Goal: Task Accomplishment & Management: Complete application form

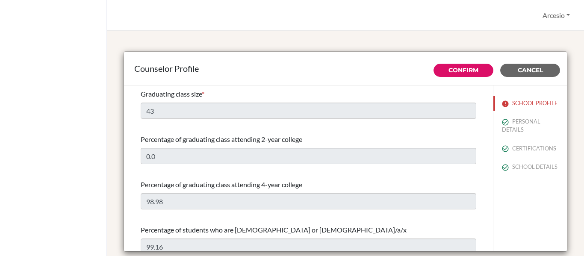
select select "0"
select select "351884"
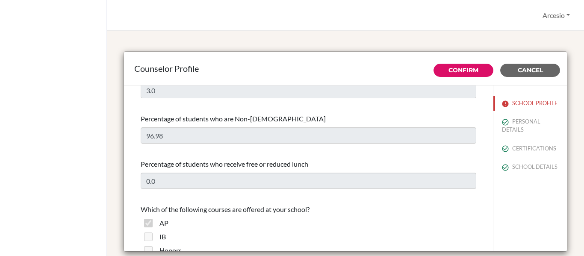
scroll to position [470, 0]
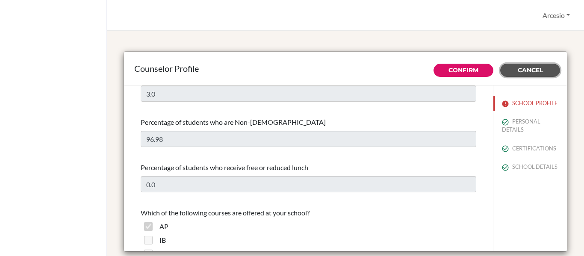
click at [521, 70] on span "Cancel" at bounding box center [530, 70] width 25 height 8
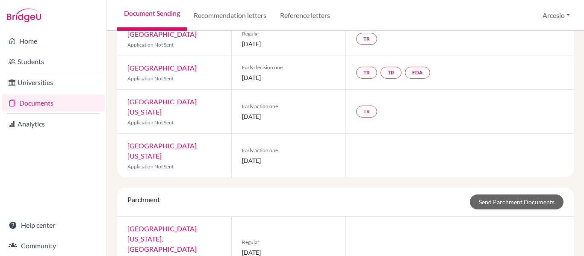
scroll to position [383, 0]
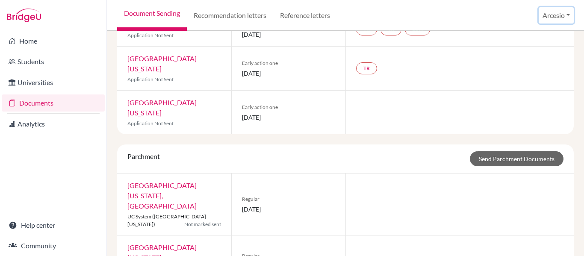
click at [550, 15] on button "Arcesio" at bounding box center [556, 15] width 35 height 16
click at [548, 45] on link "School Settings" at bounding box center [541, 49] width 68 height 14
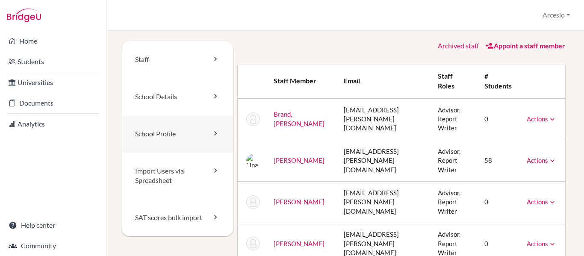
click at [200, 135] on link "School Profile" at bounding box center [177, 133] width 112 height 37
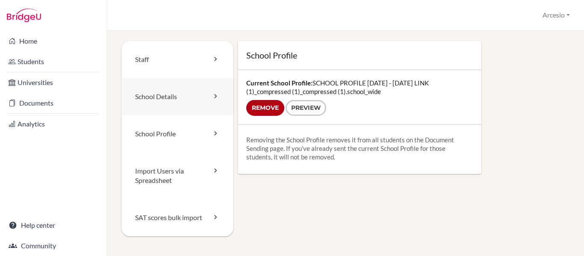
click at [203, 96] on link "School Details" at bounding box center [177, 96] width 112 height 37
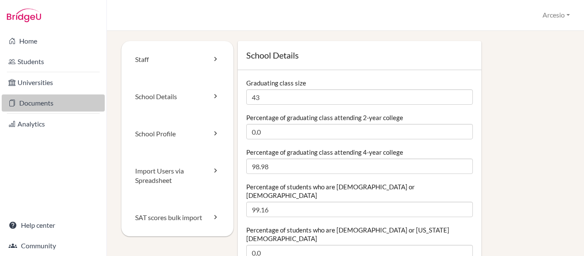
click at [43, 103] on link "Documents" at bounding box center [53, 102] width 103 height 17
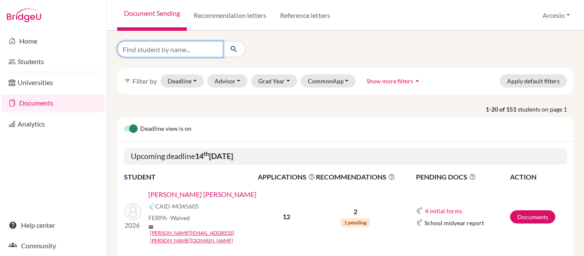
drag, startPoint x: 180, startPoint y: 48, endPoint x: 185, endPoint y: 52, distance: 6.1
click at [185, 52] on input "Find student by name..." at bounding box center [170, 49] width 106 height 16
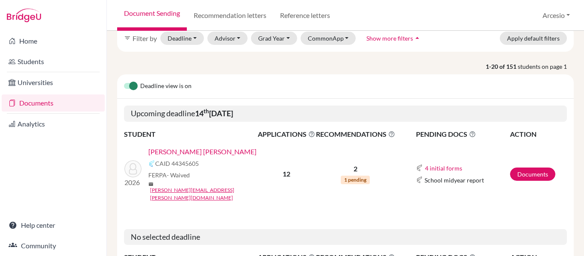
click at [466, 176] on span "School midyear report" at bounding box center [453, 180] width 59 height 9
click at [521, 168] on link "Documents" at bounding box center [532, 174] width 45 height 13
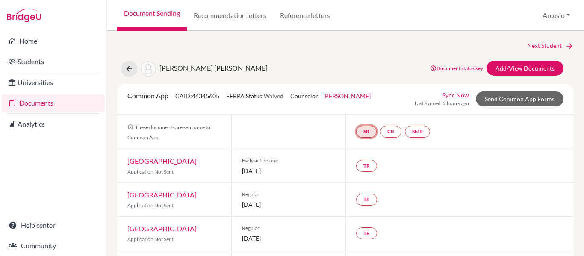
click at [365, 132] on link "SR" at bounding box center [366, 132] width 21 height 12
click at [362, 104] on link "School report" at bounding box center [366, 105] width 36 height 7
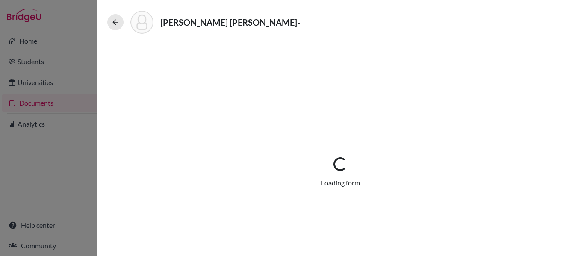
select select "1"
select select "675208"
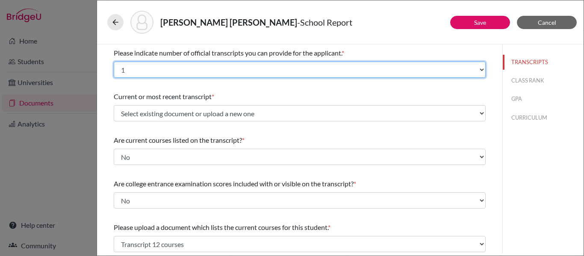
click at [212, 68] on select "Select... 1 2 3 4" at bounding box center [300, 70] width 372 height 16
select select "4"
click at [114, 62] on select "Select... 1 2 3 4" at bounding box center [300, 70] width 372 height 16
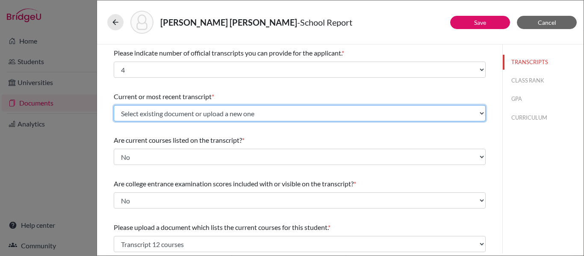
click at [176, 110] on select "Select existing document or upload a new one Martin Botero 9,10,11 Transcript U…" at bounding box center [300, 113] width 372 height 16
select select "Upload New File"
click at [114, 105] on select "Select existing document or upload a new one Martin Botero 9,10,11 Transcript U…" at bounding box center [300, 113] width 372 height 16
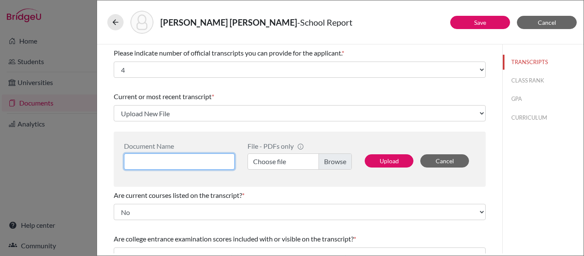
click at [192, 159] on input at bounding box center [179, 161] width 111 height 16
click at [130, 161] on input "Transcript 9th grade" at bounding box center [179, 161] width 111 height 16
type input "[PERSON_NAME] Transcript 9th grade"
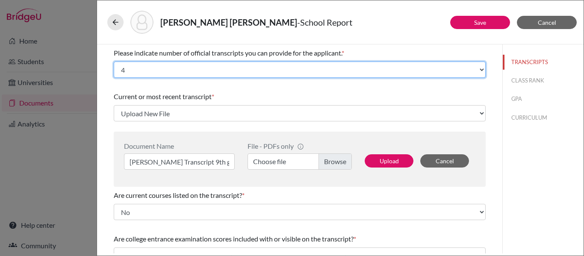
click at [245, 67] on select "Select... 1 2 3 4" at bounding box center [300, 70] width 372 height 16
select select "3"
click at [114, 62] on select "Select... 1 2 3 4" at bounding box center [300, 70] width 372 height 16
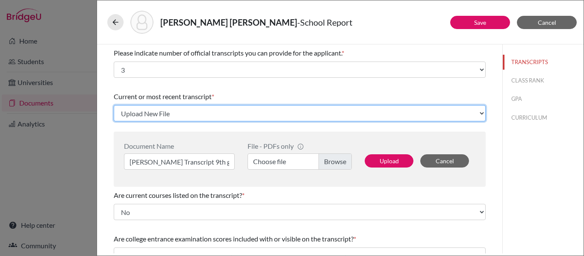
click at [197, 113] on select "Select existing document or upload a new one Martin Botero 9,10,11 Transcript U…" at bounding box center [300, 113] width 372 height 16
click at [114, 105] on select "Select existing document or upload a new one Martin Botero 9,10,11 Transcript U…" at bounding box center [300, 113] width 372 height 16
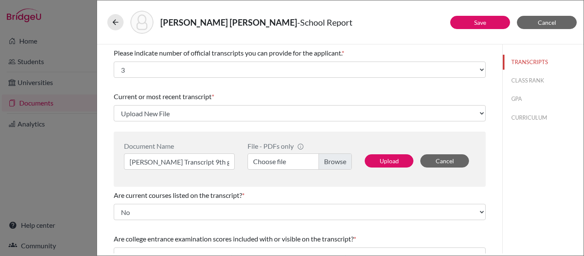
click at [325, 162] on label "Choose file" at bounding box center [299, 161] width 104 height 16
click at [325, 162] on input "Choose file" at bounding box center [299, 161] width 104 height 16
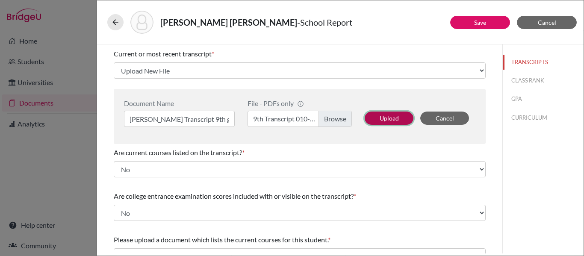
click at [367, 118] on button "Upload" at bounding box center [389, 118] width 49 height 13
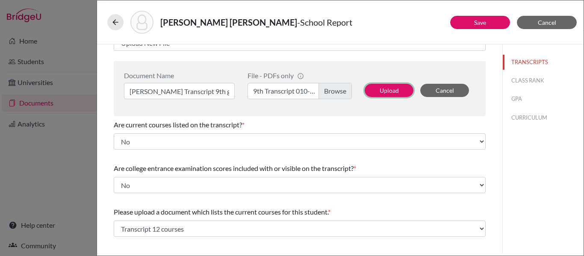
scroll to position [85, 0]
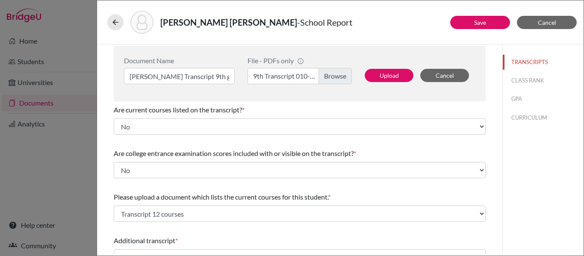
select select "675247"
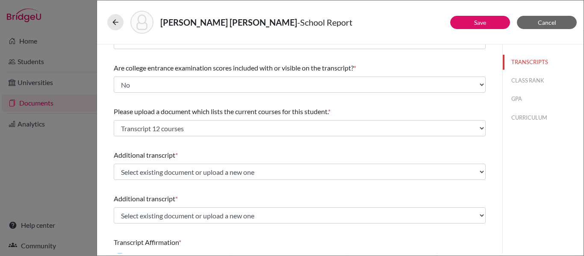
scroll to position [128, 0]
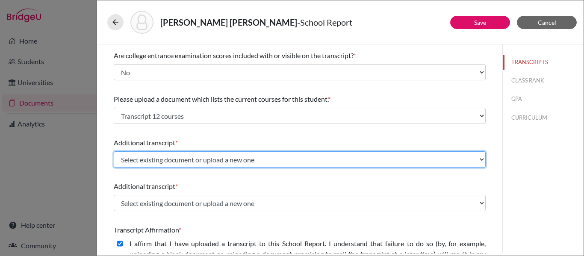
click at [179, 154] on select "Select existing document or upload a new one Martin Botero 9,10,11 Transcript U…" at bounding box center [300, 159] width 372 height 16
click at [181, 162] on select "Select existing document or upload a new one Martin Botero 9,10,11 Transcript U…" at bounding box center [300, 159] width 372 height 16
click at [178, 159] on select "Select existing document or upload a new one Martin Botero 9,10,11 Transcript U…" at bounding box center [300, 159] width 372 height 16
select select "Upload New File"
click at [114, 151] on select "Select existing document or upload a new one Martin Botero 9,10,11 Transcript U…" at bounding box center [300, 159] width 372 height 16
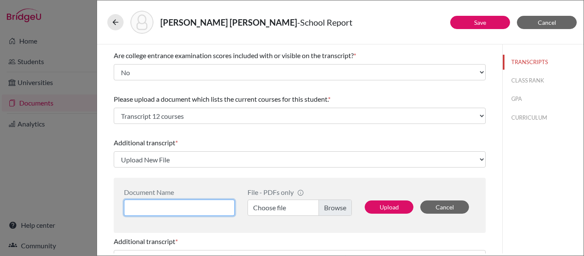
click at [171, 207] on input at bounding box center [179, 208] width 111 height 16
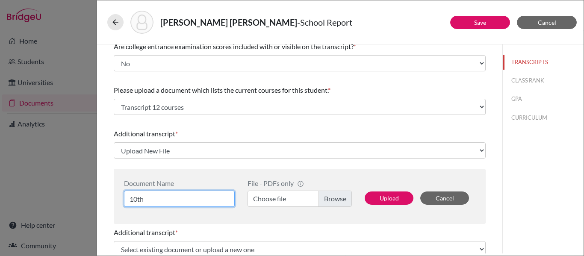
scroll to position [138, 0]
type input "1"
type input "[PERSON_NAME] transcript 10th grade"
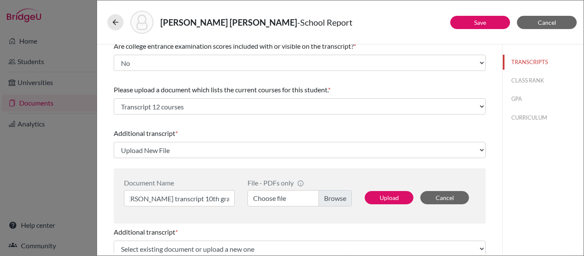
click at [322, 196] on label "Choose file" at bounding box center [299, 198] width 104 height 16
click at [322, 196] on input "Choose file" at bounding box center [299, 198] width 104 height 16
click at [383, 197] on button "Upload" at bounding box center [389, 197] width 49 height 13
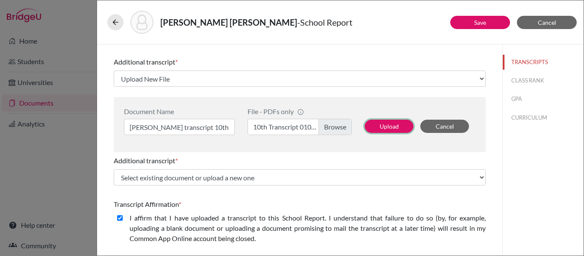
scroll to position [223, 0]
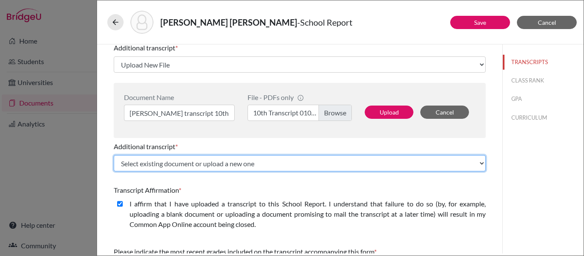
click at [210, 167] on select "Select existing document or upload a new one Martin Botero 9,10,11 Transcript U…" at bounding box center [300, 163] width 372 height 16
select select "675248"
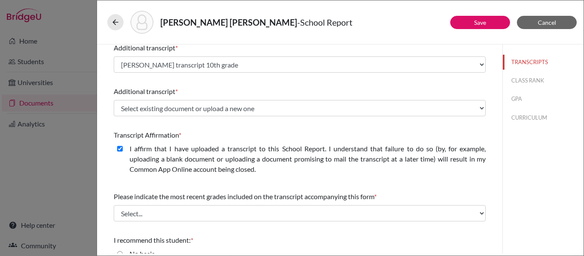
click at [210, 88] on div "Additional transcript *" at bounding box center [300, 91] width 372 height 10
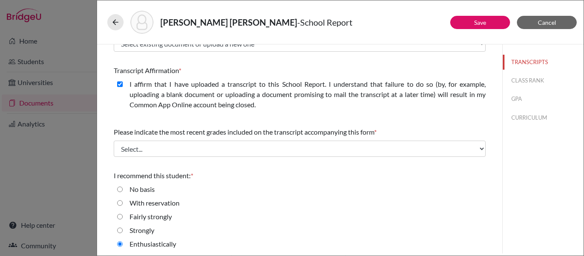
scroll to position [290, 0]
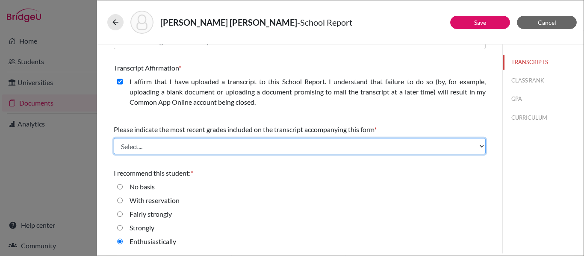
click at [215, 141] on select "Select... Final junior year grades 1st Quarter senior year grades 2nd Quarter/1…" at bounding box center [300, 146] width 372 height 16
select select "0"
click at [114, 138] on select "Select... Final junior year grades 1st Quarter senior year grades 2nd Quarter/1…" at bounding box center [300, 146] width 372 height 16
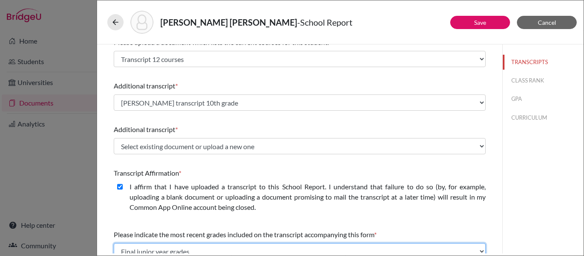
scroll to position [205, 0]
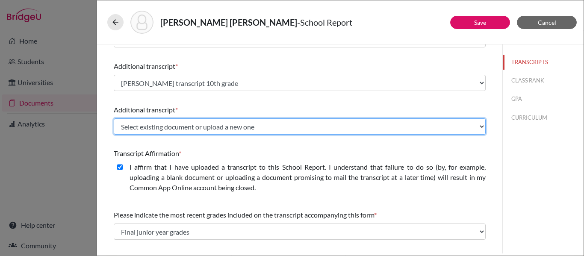
click at [159, 125] on select "Select existing document or upload a new one Martin Botero 9,10,11 Transcript U…" at bounding box center [300, 126] width 372 height 16
select select "Upload New File"
click at [114, 118] on select "Select existing document or upload a new one Martin Botero 9,10,11 Transcript U…" at bounding box center [300, 126] width 372 height 16
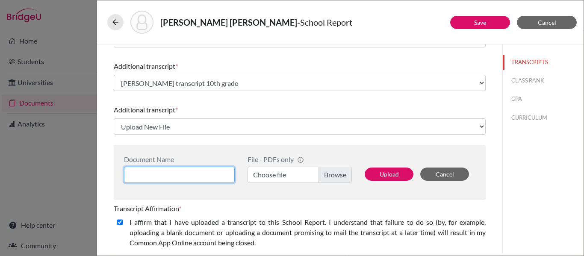
click at [180, 172] on input at bounding box center [179, 175] width 111 height 16
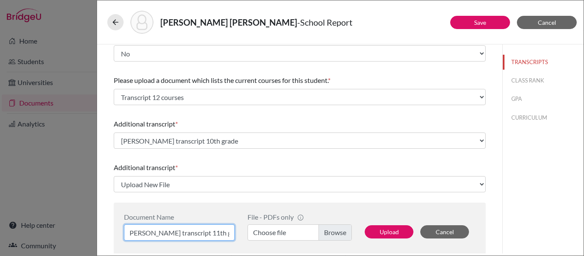
scroll to position [0, 9]
type input "[PERSON_NAME] transcript 11th grade"
click at [316, 229] on label "Choose file" at bounding box center [299, 232] width 104 height 16
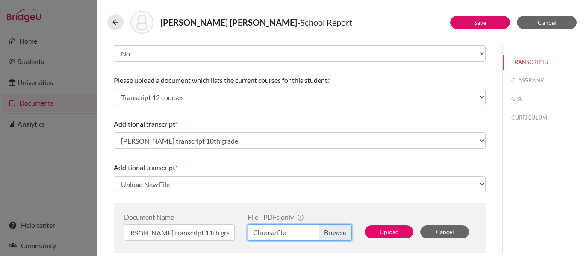
click at [316, 229] on input "Choose file" at bounding box center [299, 232] width 104 height 16
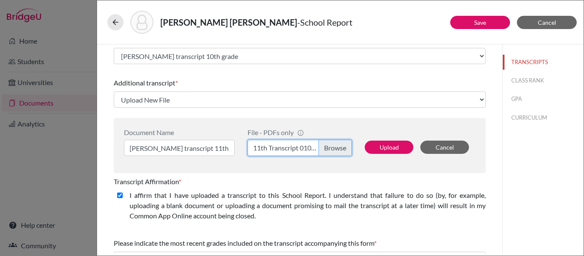
scroll to position [232, 0]
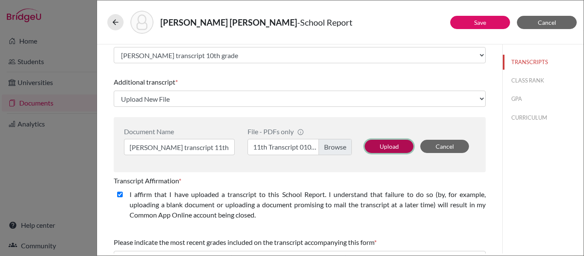
click at [373, 145] on button "Upload" at bounding box center [389, 146] width 49 height 13
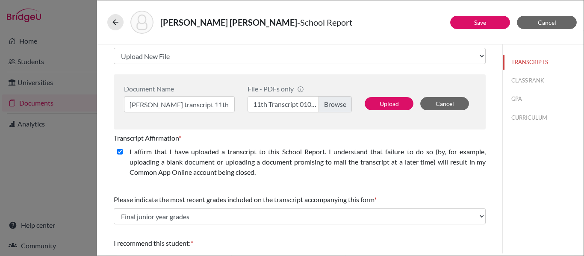
select select "675249"
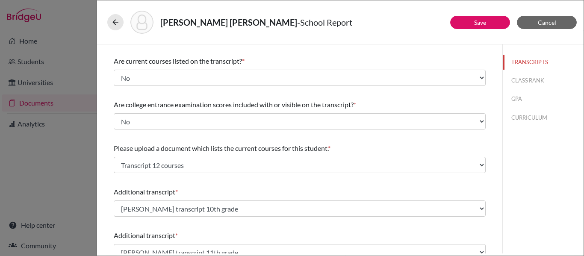
scroll to position [0, 0]
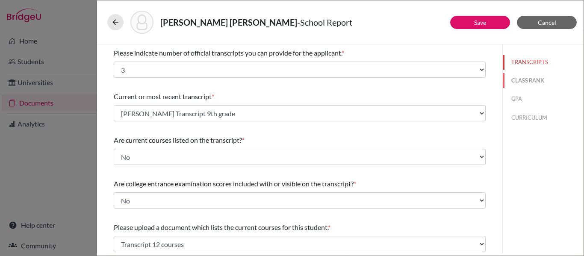
click at [512, 78] on button "CLASS RANK" at bounding box center [543, 80] width 81 height 15
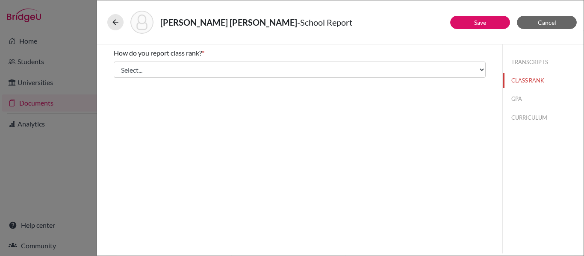
click at [375, 78] on div "How do you report class rank? * Select... Exact Decile Quintile Quartile None" at bounding box center [300, 62] width 372 height 37
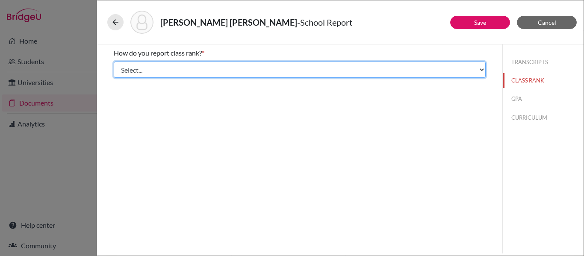
click at [373, 74] on select "Select... Exact Decile Quintile Quartile None" at bounding box center [300, 70] width 372 height 16
select select "1"
click at [114, 62] on select "Select... Exact Decile Quintile Quartile None" at bounding box center [300, 70] width 372 height 16
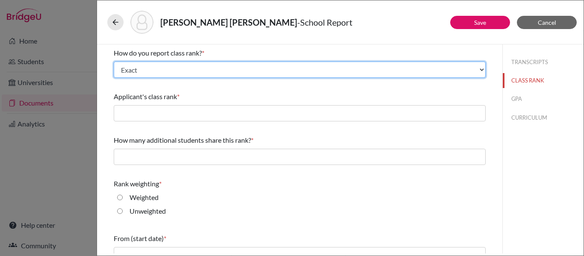
drag, startPoint x: 309, startPoint y: 74, endPoint x: 320, endPoint y: 72, distance: 11.6
click at [312, 75] on select "Select... Exact Decile Quintile Quartile None" at bounding box center [300, 70] width 372 height 16
click at [159, 69] on select "Select... Exact Decile Quintile Quartile None" at bounding box center [300, 70] width 372 height 16
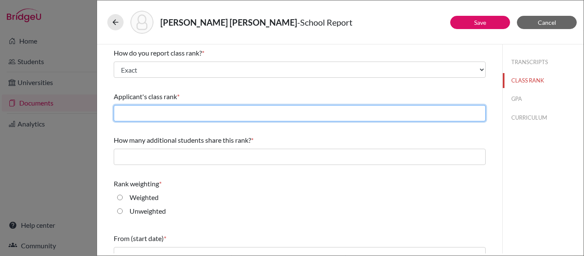
click at [142, 110] on input "text" at bounding box center [300, 113] width 372 height 16
type input "1"
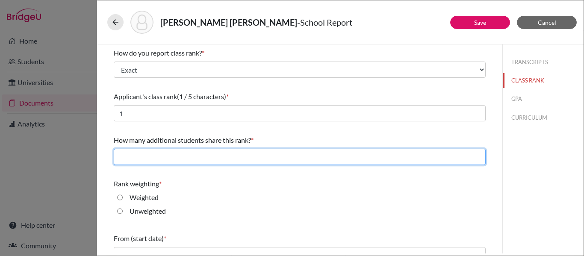
click at [153, 156] on input "text" at bounding box center [300, 157] width 372 height 16
type input "0"
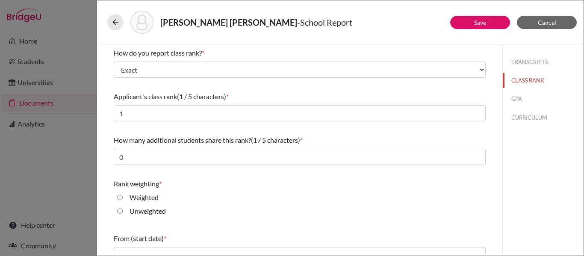
click at [126, 200] on div "Weighted" at bounding box center [141, 199] width 36 height 14
click at [120, 198] on input "Weighted" at bounding box center [120, 197] width 6 height 10
radio input "true"
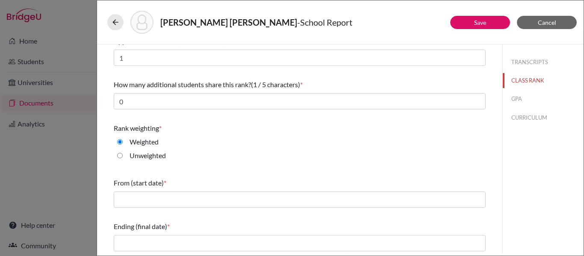
scroll to position [57, 0]
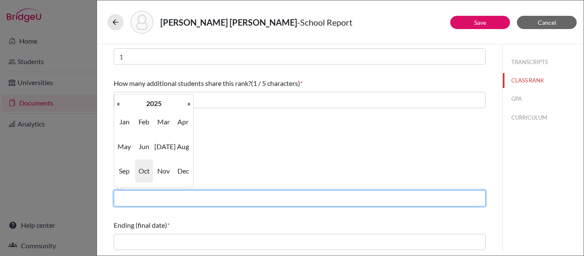
click at [144, 198] on input "text" at bounding box center [300, 198] width 372 height 16
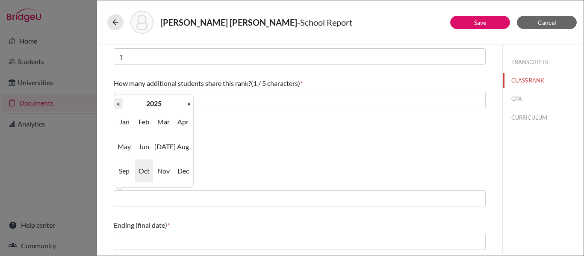
click at [118, 105] on th "«" at bounding box center [118, 103] width 9 height 11
click at [181, 152] on span "Aug" at bounding box center [183, 146] width 18 height 23
type input "08/2024"
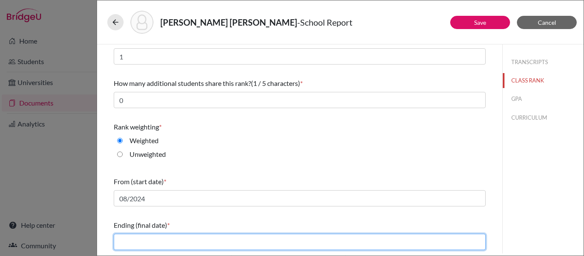
click at [153, 235] on input "text" at bounding box center [300, 242] width 372 height 16
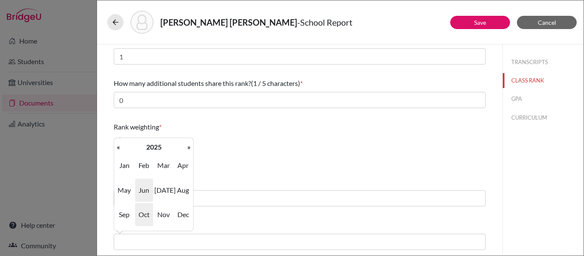
click at [143, 190] on span "Jun" at bounding box center [144, 190] width 18 height 23
type input "06/2025"
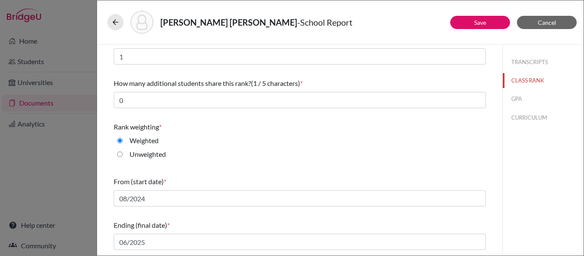
click at [207, 173] on div "From (start date) * 08/2024" at bounding box center [300, 191] width 372 height 37
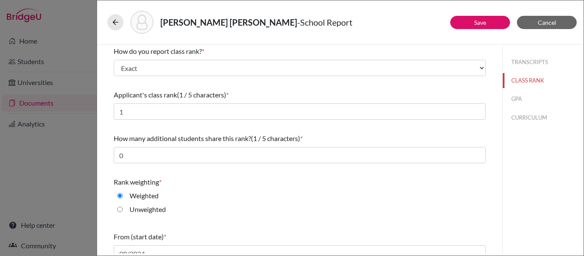
scroll to position [0, 0]
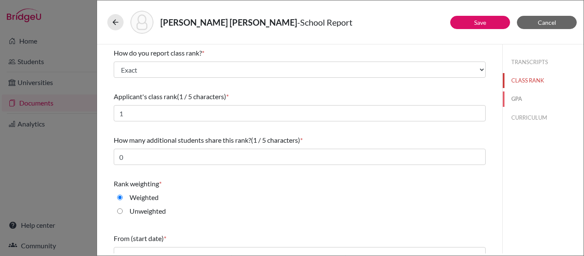
click at [511, 97] on button "GPA" at bounding box center [543, 98] width 81 height 15
type input "4.143"
select select "4"
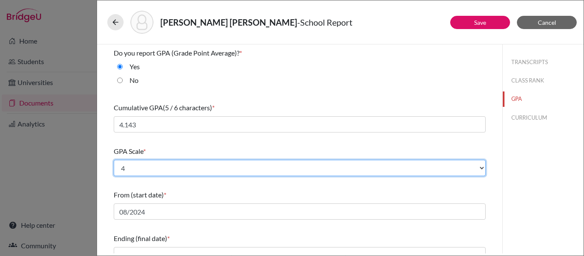
click at [156, 170] on select "Select... 4 5 6 7 8 9 10 11 12 13 14 15 16 17 18 19 20 100" at bounding box center [300, 168] width 372 height 16
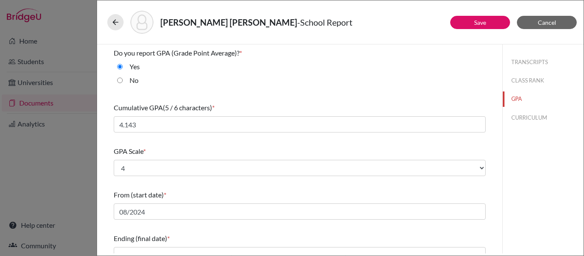
click at [153, 188] on div "From (start date) * 08/2024" at bounding box center [300, 204] width 372 height 37
click at [510, 122] on button "CURRICULUM" at bounding box center [543, 117] width 81 height 15
select select "4"
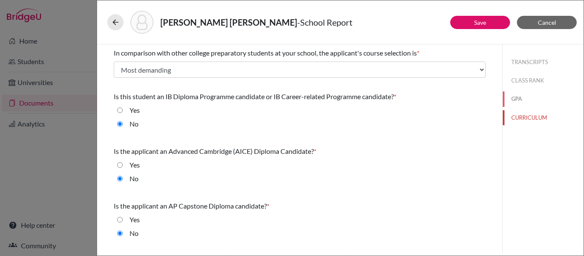
click at [522, 97] on button "GPA" at bounding box center [543, 98] width 81 height 15
select select "4"
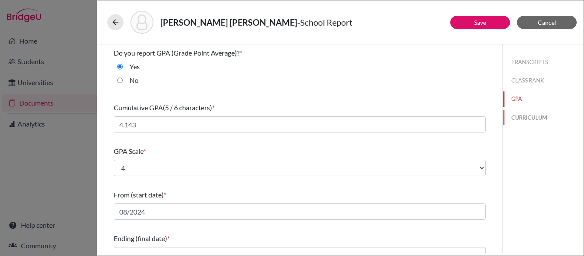
click at [527, 115] on button "CURRICULUM" at bounding box center [543, 117] width 81 height 15
select select "4"
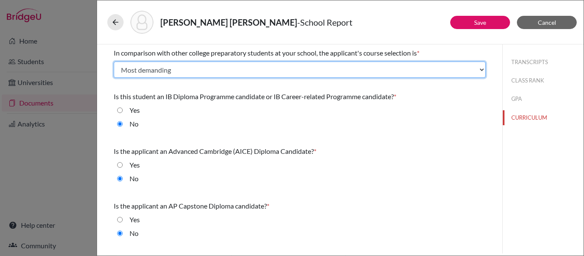
click at [233, 73] on select "Select... Less than demanding Average Demanding Very demanding Most demanding P…" at bounding box center [300, 70] width 372 height 16
click at [221, 66] on select "Select... Less than demanding Average Demanding Very demanding Most demanding P…" at bounding box center [300, 70] width 372 height 16
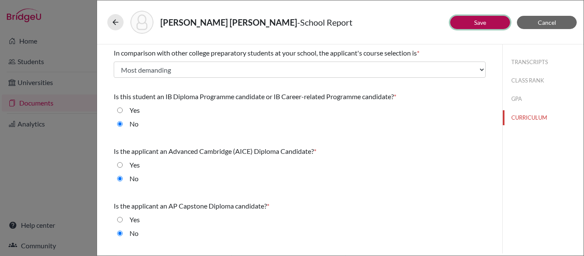
click at [480, 26] on button "Save" at bounding box center [480, 22] width 60 height 13
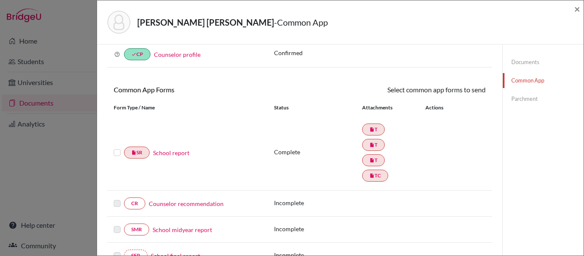
scroll to position [85, 0]
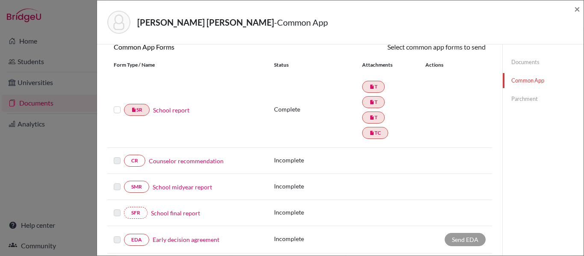
click at [118, 105] on label at bounding box center [117, 105] width 7 height 0
click at [0, 0] on input "checkbox" at bounding box center [0, 0] width 0 height 0
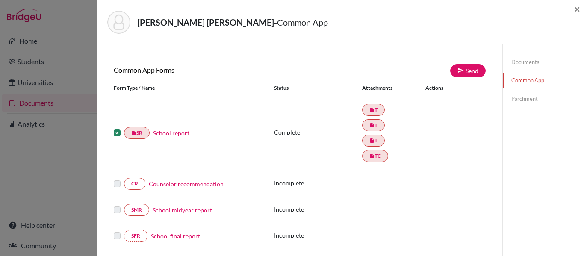
scroll to position [44, 0]
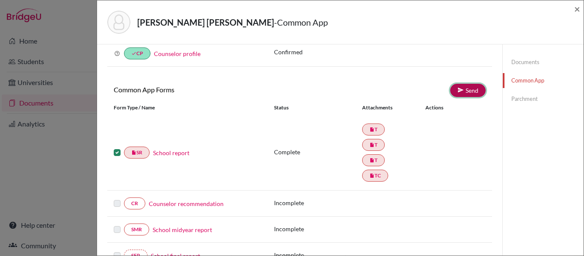
click at [465, 94] on link "Send" at bounding box center [467, 90] width 35 height 13
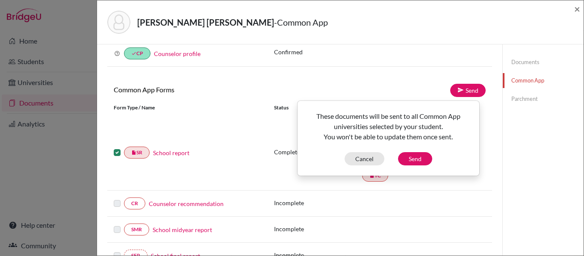
click at [482, 175] on div "Complete insert_drive_file T insert_drive_file T insert_drive_file T insert_dri…" at bounding box center [380, 153] width 224 height 62
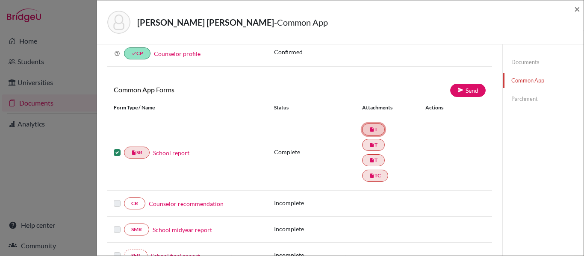
click at [369, 128] on icon "insert_drive_file" at bounding box center [371, 129] width 5 height 5
click at [369, 131] on icon "insert_drive_file" at bounding box center [371, 129] width 5 height 5
click at [177, 153] on link "School report" at bounding box center [171, 152] width 36 height 9
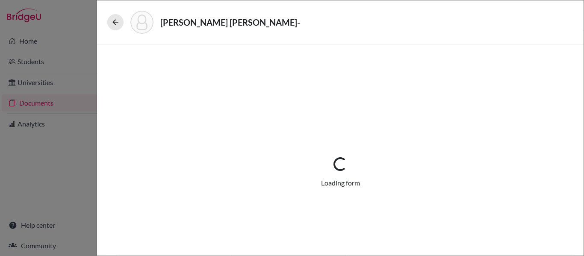
select select "3"
select select "675247"
select select "1"
select select "675208"
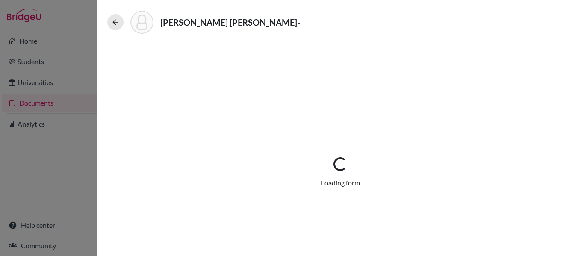
select select "675248"
select select "675249"
select select "0"
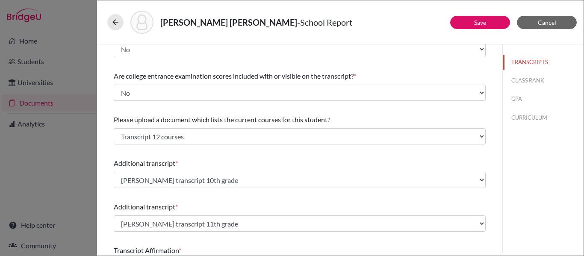
scroll to position [128, 0]
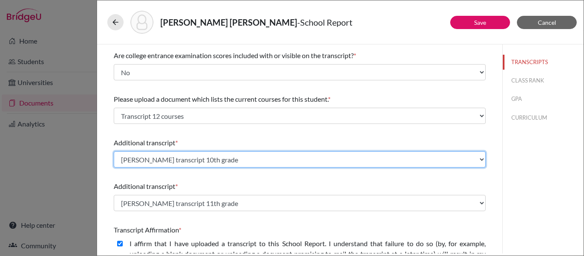
click at [239, 153] on select "Select existing document or upload a new one Martin Botero 9,10,11 Transcript M…" at bounding box center [300, 159] width 372 height 16
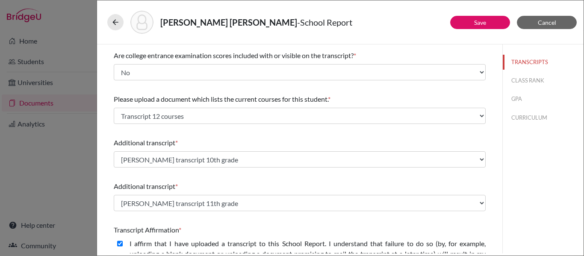
click at [244, 133] on div "Please indicate number of official transcripts you can provide for the applican…" at bounding box center [300, 165] width 372 height 499
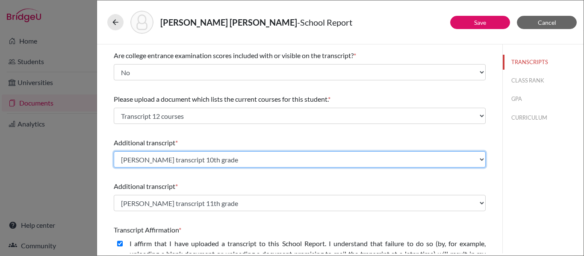
click at [445, 162] on select "Select existing document or upload a new one Martin Botero 9,10,11 Transcript M…" at bounding box center [300, 159] width 372 height 16
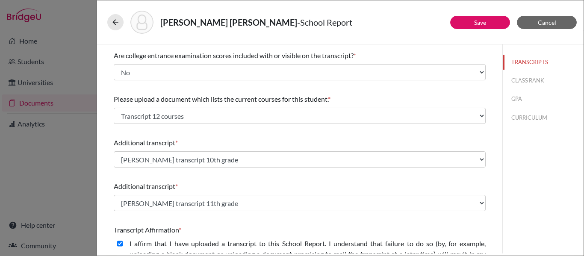
click at [290, 141] on div "Additional transcript *" at bounding box center [300, 143] width 372 height 10
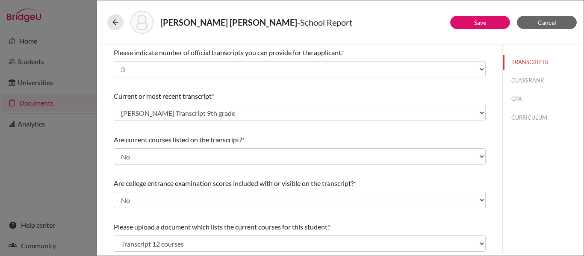
scroll to position [0, 0]
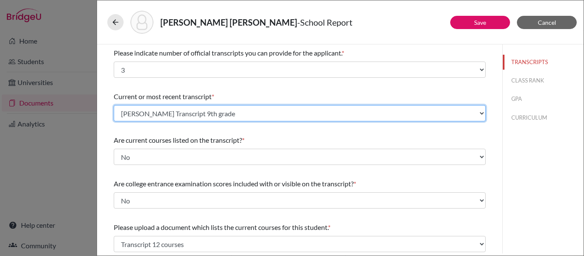
click at [233, 111] on select "Select existing document or upload a new one Martin Botero 9,10,11 Transcript M…" at bounding box center [300, 113] width 372 height 16
select select "675249"
click at [114, 105] on select "Select existing document or upload a new one Martin Botero 9,10,11 Transcript M…" at bounding box center [300, 113] width 372 height 16
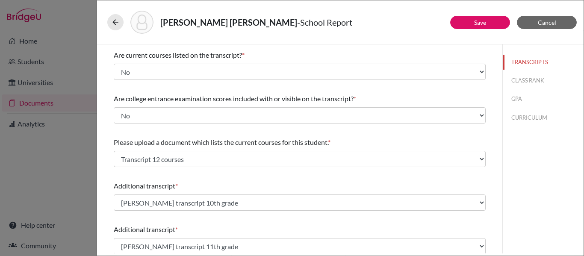
scroll to position [128, 0]
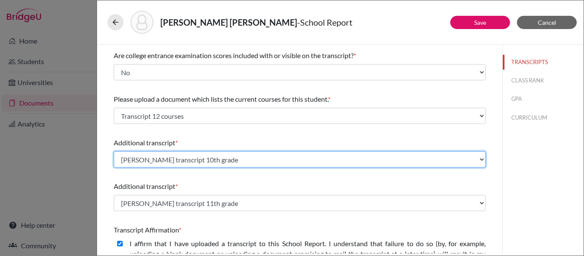
click at [195, 157] on select "Select existing document or upload a new one Martin Botero 9,10,11 Transcript M…" at bounding box center [300, 159] width 372 height 16
click at [114, 151] on select "Select existing document or upload a new one Martin Botero 9,10,11 Transcript M…" at bounding box center [300, 159] width 372 height 16
drag, startPoint x: 201, startPoint y: 155, endPoint x: 201, endPoint y: 162, distance: 7.3
click at [201, 155] on select "Select existing document or upload a new one Martin Botero 9,10,11 Transcript M…" at bounding box center [300, 159] width 372 height 16
click at [114, 151] on select "Select existing document or upload a new one Martin Botero 9,10,11 Transcript M…" at bounding box center [300, 159] width 372 height 16
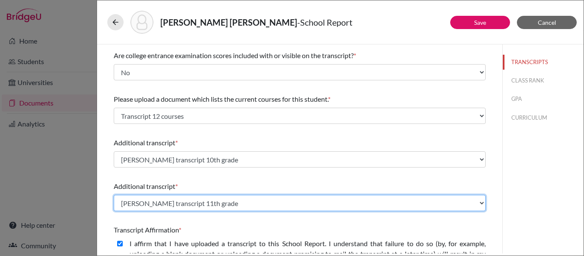
click at [200, 198] on select "Select existing document or upload a new one Martin Botero 9,10,11 Transcript M…" at bounding box center [300, 203] width 372 height 16
select select "675247"
click at [114, 195] on select "Select existing document or upload a new one Martin Botero 9,10,11 Transcript M…" at bounding box center [300, 203] width 372 height 16
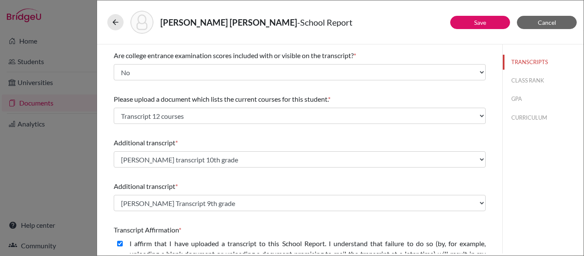
click at [221, 176] on div "Please indicate number of official transcripts you can provide for the applican…" at bounding box center [300, 165] width 372 height 499
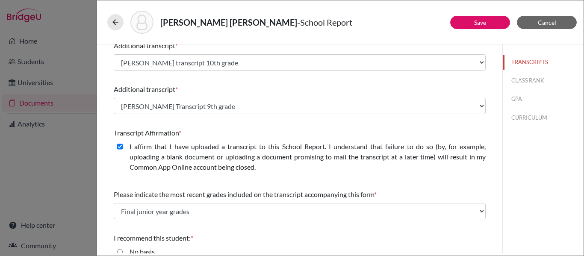
scroll to position [205, 0]
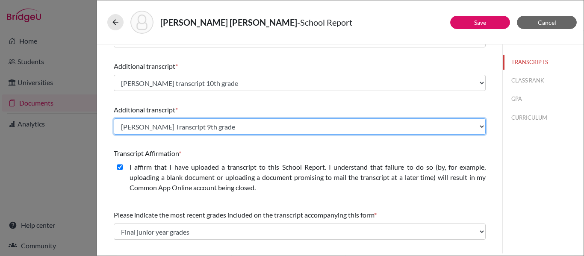
click at [227, 130] on select "Select existing document or upload a new one Martin Botero 9,10,11 Transcript M…" at bounding box center [300, 126] width 372 height 16
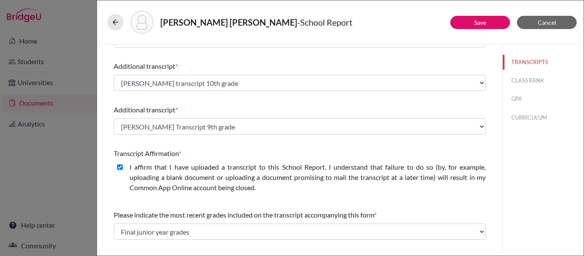
click at [227, 112] on div "Additional transcript *" at bounding box center [300, 110] width 372 height 10
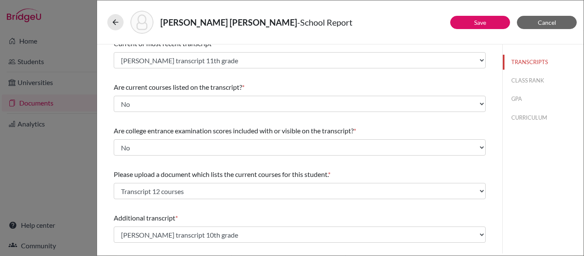
scroll to position [34, 0]
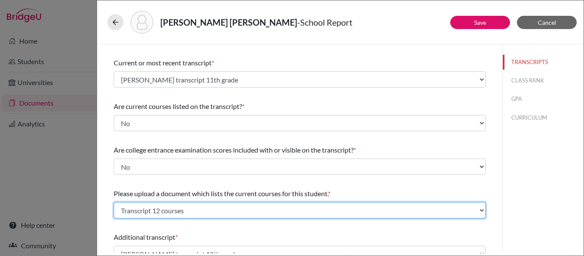
click at [200, 211] on select "Select existing document or upload a new one Transcript 12 courses Upload New F…" at bounding box center [300, 210] width 372 height 16
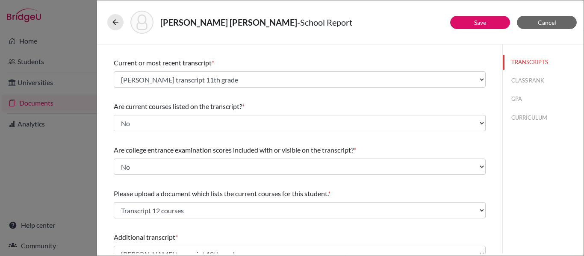
click at [200, 232] on div "Additional transcript *" at bounding box center [300, 237] width 372 height 10
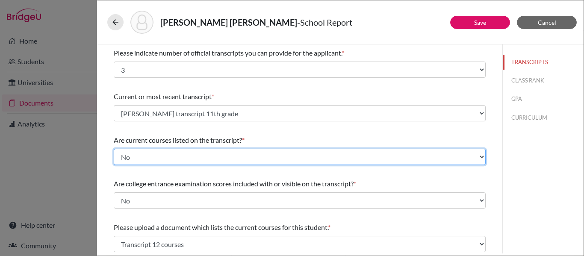
click at [200, 158] on select "Select... Yes No" at bounding box center [300, 157] width 372 height 16
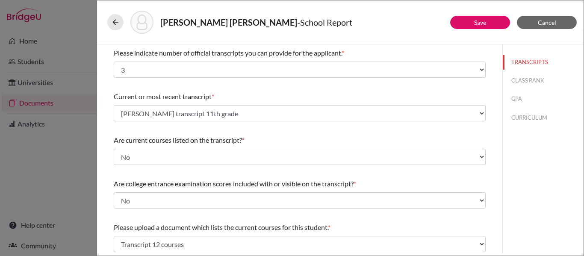
click at [209, 137] on span "Are current courses listed on the transcript?" at bounding box center [178, 140] width 128 height 8
click at [461, 21] on button "Save" at bounding box center [480, 22] width 60 height 13
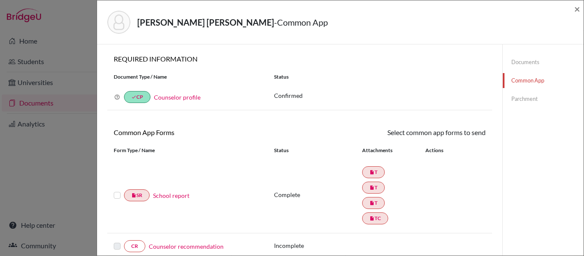
click at [117, 190] on label at bounding box center [117, 190] width 7 height 0
click at [0, 0] on input "checkbox" at bounding box center [0, 0] width 0 height 0
click at [451, 133] on link "Send" at bounding box center [467, 133] width 35 height 13
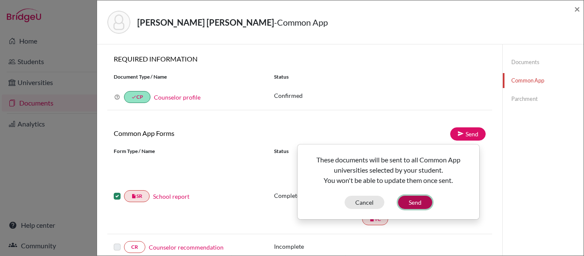
click at [410, 202] on button "Send" at bounding box center [415, 202] width 34 height 13
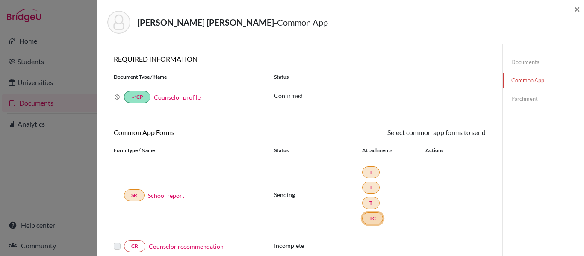
click at [368, 219] on link "TC" at bounding box center [372, 218] width 21 height 12
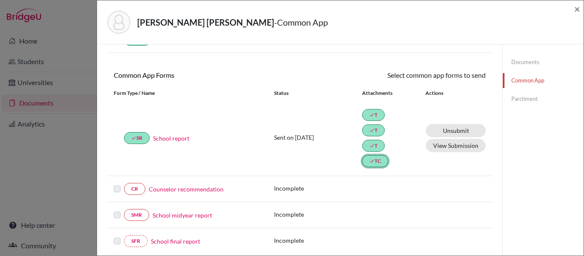
scroll to position [43, 0]
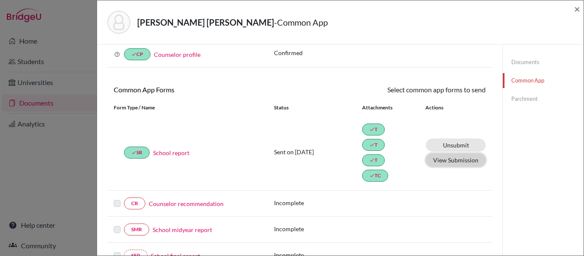
click at [435, 162] on button "View Submission" at bounding box center [456, 159] width 60 height 13
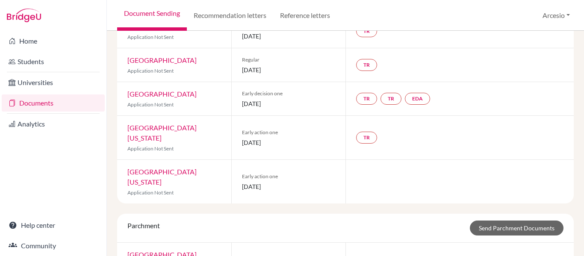
scroll to position [299, 0]
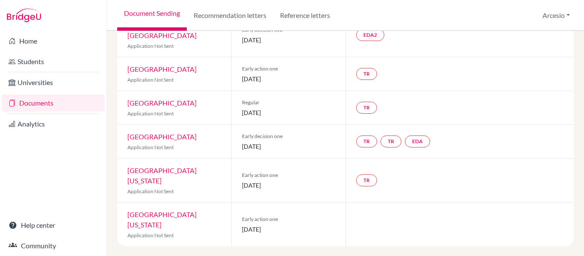
click at [197, 210] on link "[GEOGRAPHIC_DATA][US_STATE]" at bounding box center [161, 219] width 69 height 18
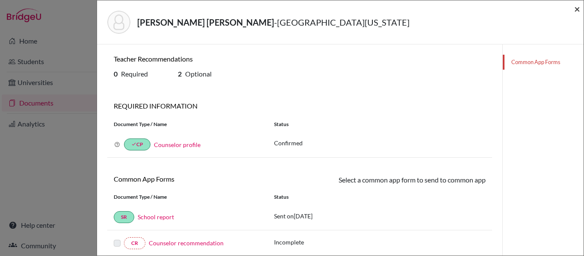
click at [574, 9] on span "×" at bounding box center [577, 9] width 6 height 12
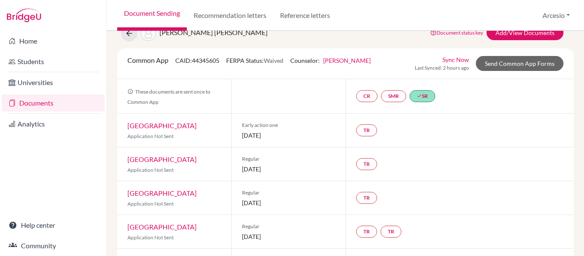
scroll to position [43, 0]
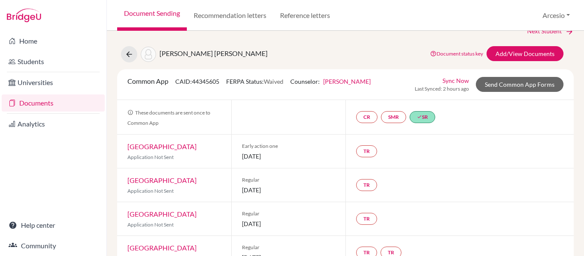
click at [510, 75] on div "Common App CAID: 44345605 FERPA Status: Waived Counselor: [PERSON_NAME] First N…" at bounding box center [345, 84] width 456 height 31
click at [511, 79] on link "Send Common App Forms" at bounding box center [520, 84] width 88 height 15
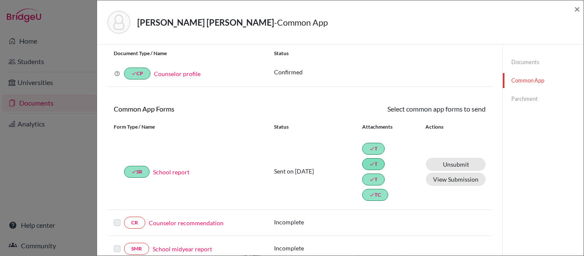
scroll to position [43, 0]
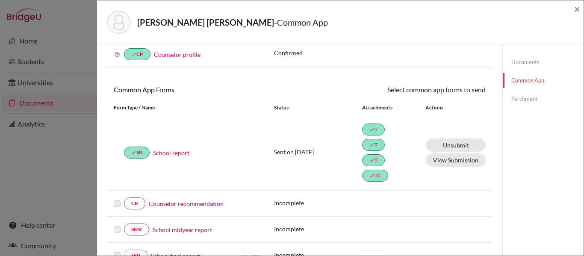
click at [179, 154] on link "School report" at bounding box center [171, 152] width 36 height 9
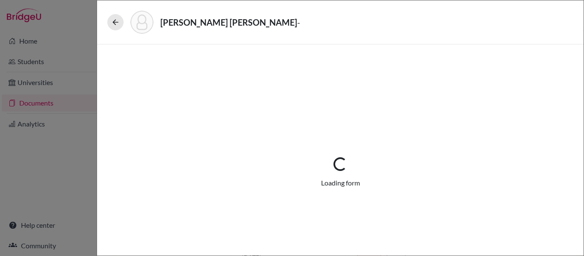
select select "3"
select select "675249"
select select "1"
select select "675208"
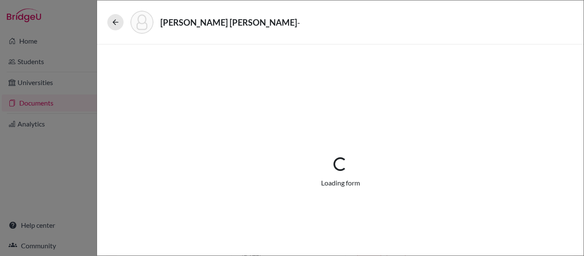
select select "675248"
select select "675247"
select select "0"
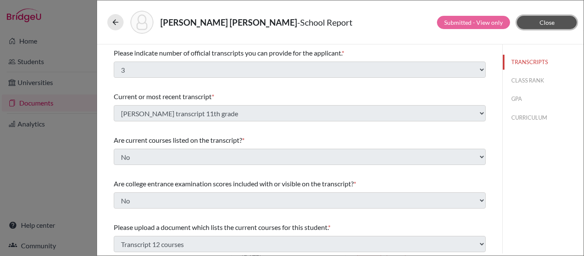
click at [527, 24] on button "Close" at bounding box center [547, 22] width 60 height 13
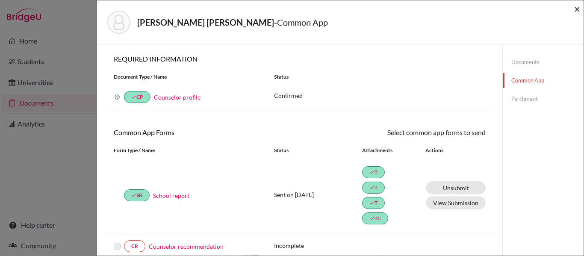
click at [576, 7] on span "×" at bounding box center [577, 9] width 6 height 12
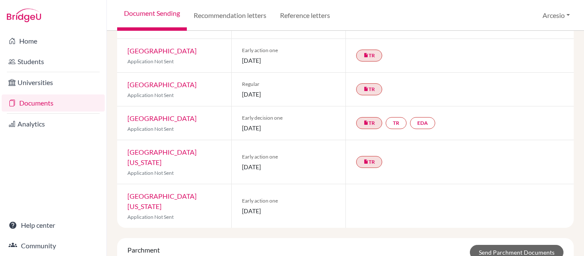
scroll to position [299, 0]
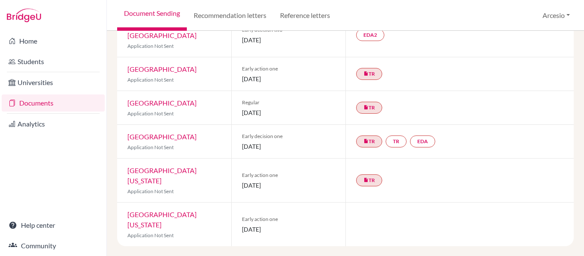
click at [184, 210] on link "[GEOGRAPHIC_DATA][US_STATE]" at bounding box center [161, 219] width 69 height 18
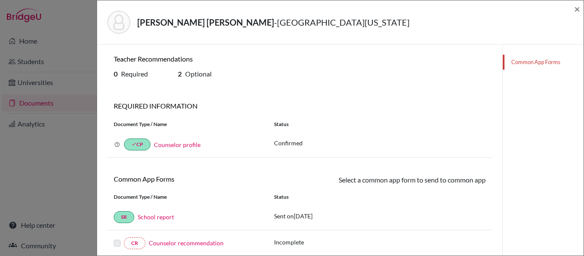
click at [191, 143] on link "Counselor profile" at bounding box center [177, 144] width 47 height 7
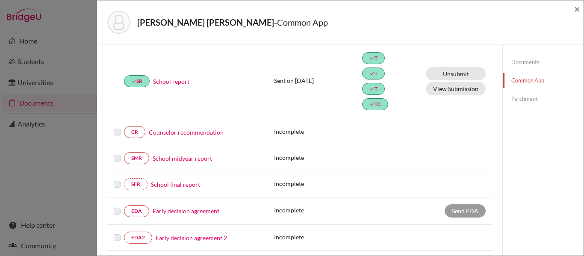
scroll to position [128, 0]
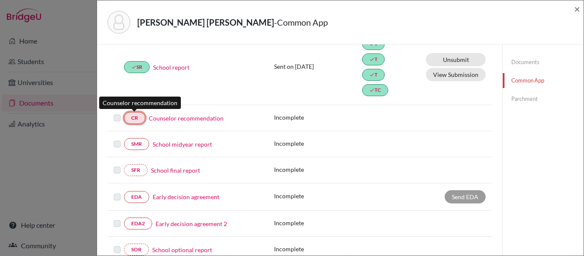
click at [138, 120] on link "CR" at bounding box center [134, 118] width 21 height 12
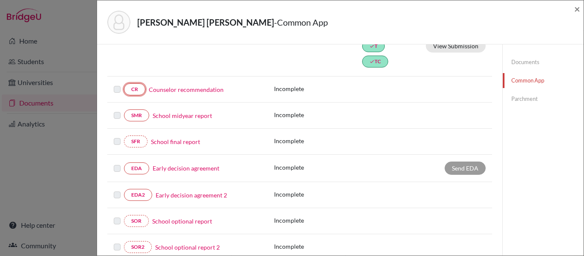
scroll to position [171, 0]
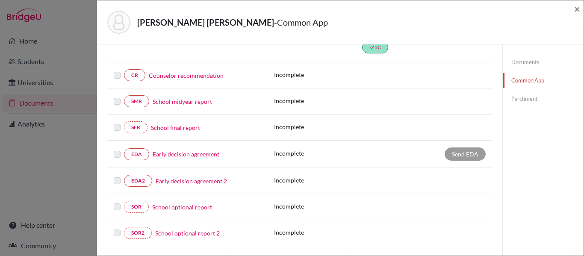
click at [173, 156] on link "Early decision agreement" at bounding box center [186, 154] width 67 height 9
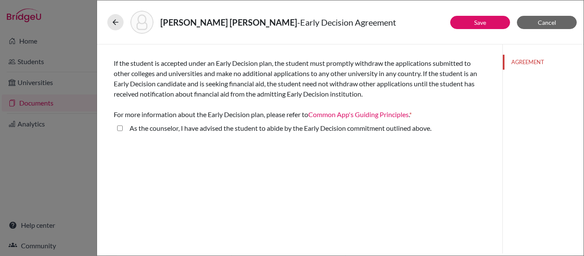
click at [182, 132] on label "As the counselor, I have advised the student to abide by the Early Decision com…" at bounding box center [280, 128] width 302 height 10
click at [123, 132] on above\ "As the counselor, I have advised the student to abide by the Early Decision com…" at bounding box center [120, 128] width 6 height 10
checkbox above\ "true"
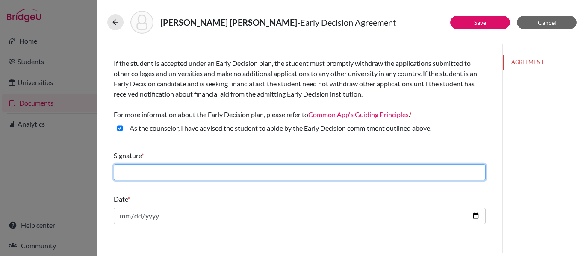
click at [191, 165] on input "text" at bounding box center [300, 172] width 372 height 16
type input "Arcesio Jaramillo"
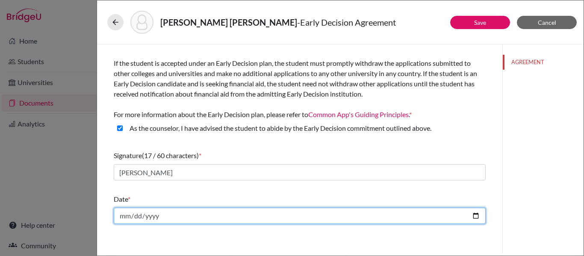
click at [174, 213] on input "date" at bounding box center [300, 216] width 372 height 16
type input "2025-10-02"
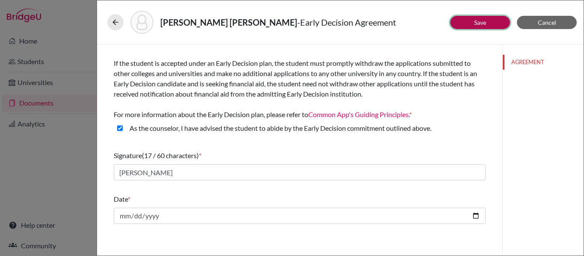
click at [462, 25] on button "Save" at bounding box center [480, 22] width 60 height 13
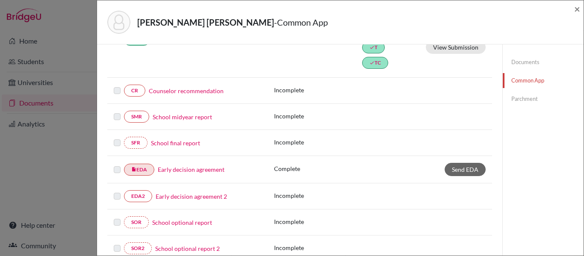
scroll to position [171, 0]
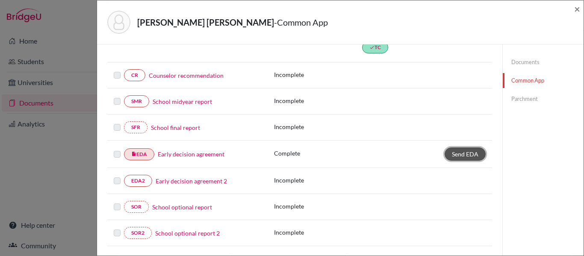
click at [452, 155] on span "Send EDA" at bounding box center [465, 153] width 26 height 7
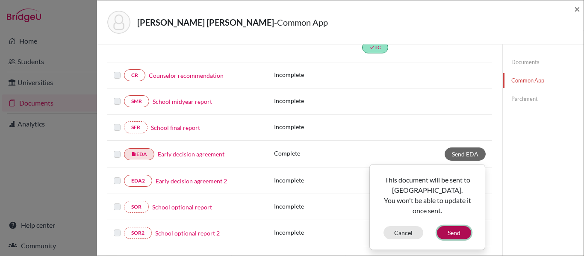
click at [444, 231] on button "Send" at bounding box center [454, 232] width 34 height 13
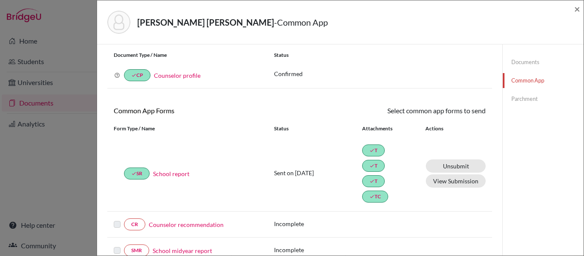
scroll to position [0, 0]
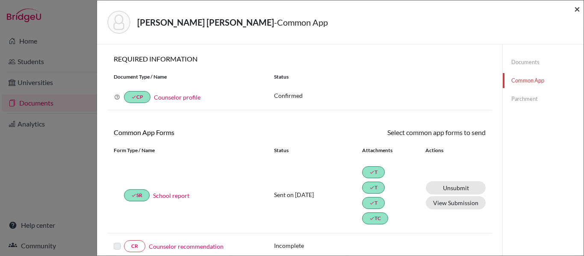
click at [575, 7] on span "×" at bounding box center [577, 9] width 6 height 12
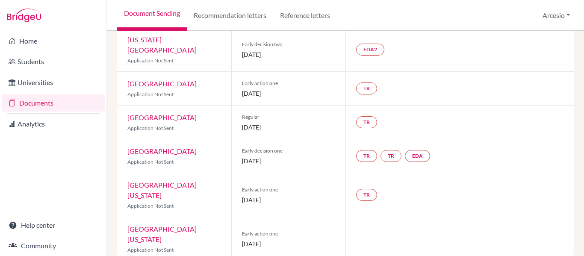
scroll to position [299, 0]
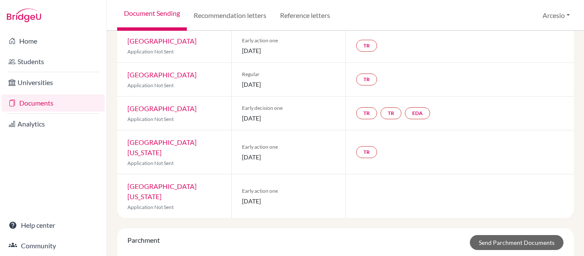
click at [194, 182] on link "[GEOGRAPHIC_DATA][US_STATE]" at bounding box center [161, 191] width 69 height 18
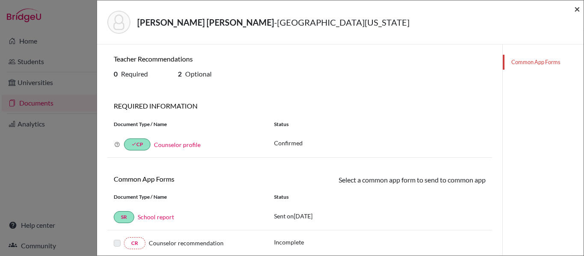
click at [577, 8] on span "×" at bounding box center [577, 9] width 6 height 12
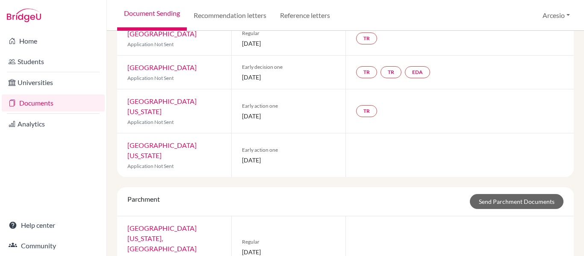
scroll to position [342, 0]
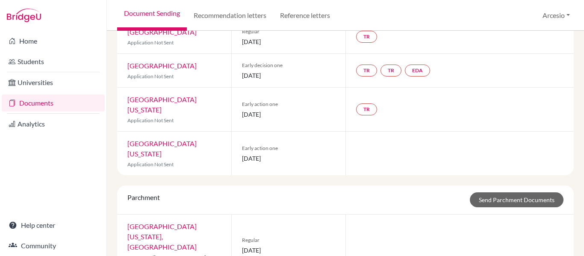
click at [197, 139] on link "[GEOGRAPHIC_DATA][US_STATE]" at bounding box center [161, 148] width 69 height 18
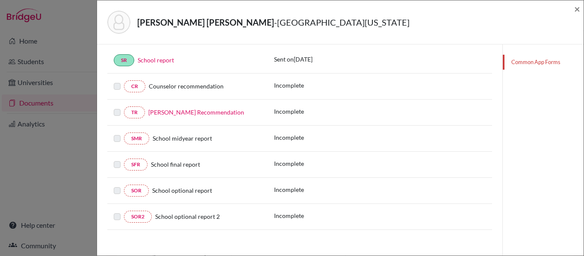
scroll to position [162, 0]
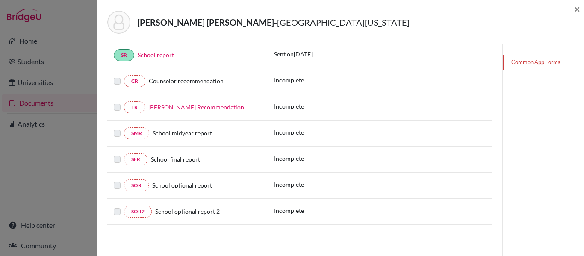
click at [117, 105] on div at bounding box center [119, 107] width 10 height 10
click at [117, 102] on label at bounding box center [117, 102] width 7 height 0
click at [138, 104] on link "TR" at bounding box center [134, 107] width 21 height 12
click at [158, 106] on link "[PERSON_NAME] Recommendation" at bounding box center [196, 106] width 96 height 7
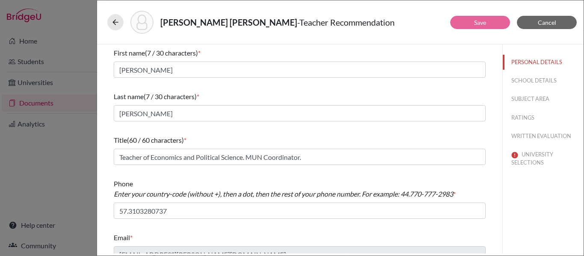
scroll to position [12, 0]
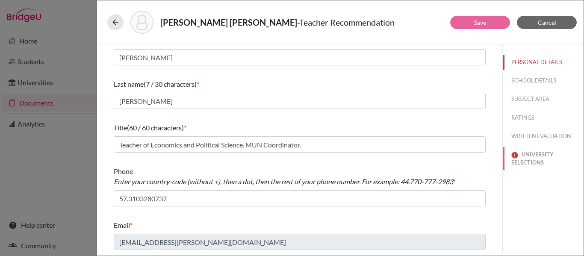
click at [524, 158] on button "UNIVERSITY SELECTIONS" at bounding box center [543, 158] width 81 height 23
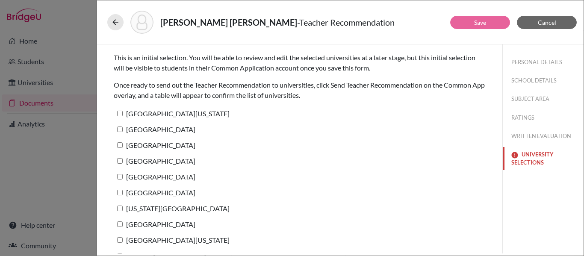
scroll to position [0, 0]
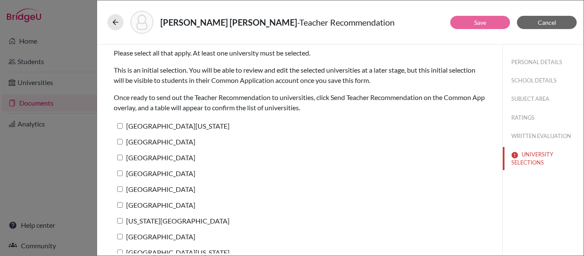
click at [183, 127] on label "[GEOGRAPHIC_DATA][US_STATE]" at bounding box center [172, 126] width 116 height 12
click at [123, 127] on input "[GEOGRAPHIC_DATA][US_STATE]" at bounding box center [120, 126] width 6 height 6
checkbox input "true"
click at [158, 142] on label "[GEOGRAPHIC_DATA]" at bounding box center [155, 141] width 82 height 12
click at [123, 142] on input "[GEOGRAPHIC_DATA]" at bounding box center [120, 142] width 6 height 6
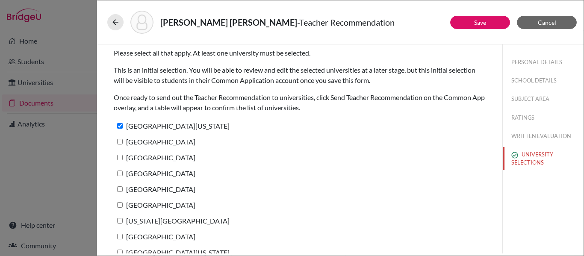
checkbox input "true"
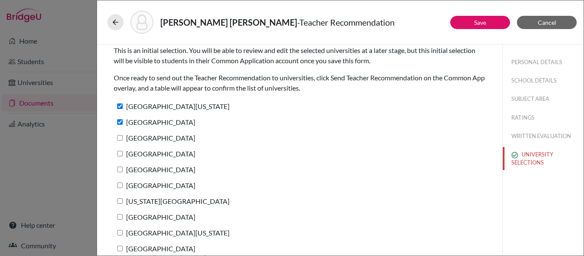
scroll to position [28, 0]
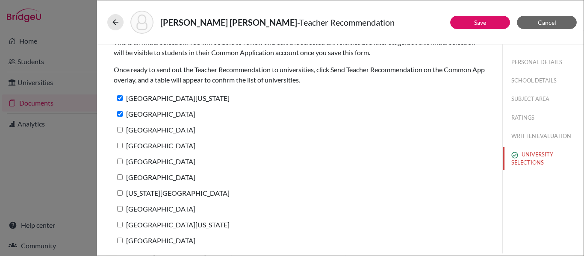
click at [174, 130] on label "[GEOGRAPHIC_DATA]" at bounding box center [155, 130] width 82 height 12
click at [123, 130] on input "[GEOGRAPHIC_DATA]" at bounding box center [120, 130] width 6 height 6
checkbox input "true"
click at [172, 148] on label "[GEOGRAPHIC_DATA]" at bounding box center [155, 145] width 82 height 12
click at [123, 148] on input "[GEOGRAPHIC_DATA]" at bounding box center [120, 146] width 6 height 6
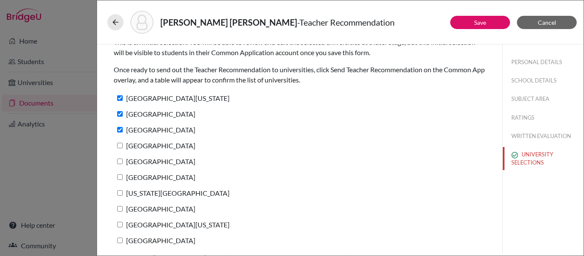
checkbox input "true"
click at [166, 169] on div "[GEOGRAPHIC_DATA]" at bounding box center [300, 163] width 372 height 16
click at [161, 162] on label "[GEOGRAPHIC_DATA]" at bounding box center [155, 161] width 82 height 12
click at [123, 162] on input "[GEOGRAPHIC_DATA]" at bounding box center [120, 162] width 6 height 6
checkbox input "true"
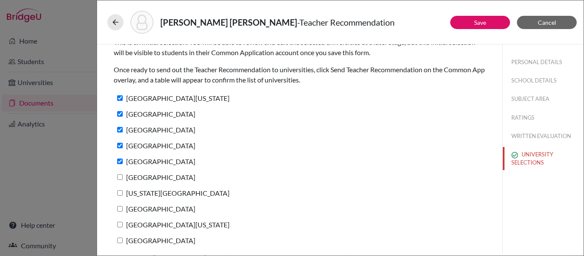
click at [161, 178] on label "[GEOGRAPHIC_DATA]" at bounding box center [155, 177] width 82 height 12
click at [123, 178] on input "[GEOGRAPHIC_DATA]" at bounding box center [120, 177] width 6 height 6
checkbox input "true"
click at [161, 194] on label "[US_STATE][GEOGRAPHIC_DATA]" at bounding box center [172, 193] width 116 height 12
click at [123, 194] on input "[US_STATE][GEOGRAPHIC_DATA]" at bounding box center [120, 193] width 6 height 6
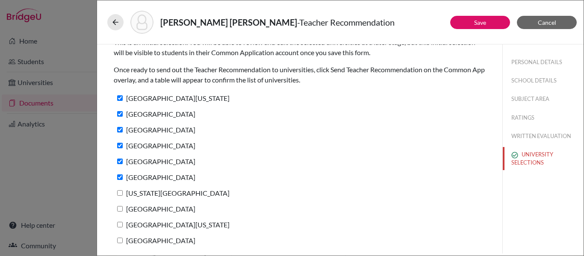
checkbox input "true"
click at [158, 209] on label "[GEOGRAPHIC_DATA]" at bounding box center [155, 209] width 82 height 12
click at [123, 209] on input "[GEOGRAPHIC_DATA]" at bounding box center [120, 209] width 6 height 6
checkbox input "true"
click at [157, 220] on label "[GEOGRAPHIC_DATA][US_STATE]" at bounding box center [172, 224] width 116 height 12
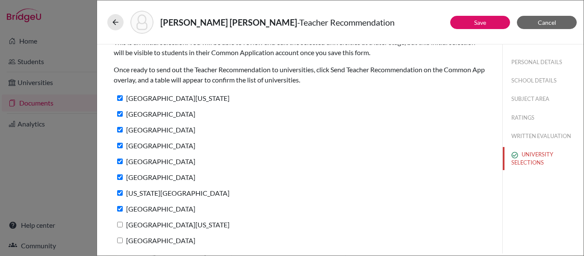
click at [123, 222] on input "[GEOGRAPHIC_DATA][US_STATE]" at bounding box center [120, 225] width 6 height 6
checkbox input "true"
click at [155, 235] on div "Please select all that apply. At least one university must be selected. This is…" at bounding box center [300, 135] width 372 height 237
click at [158, 239] on label "[GEOGRAPHIC_DATA]" at bounding box center [155, 240] width 82 height 12
click at [123, 239] on input "[GEOGRAPHIC_DATA]" at bounding box center [120, 241] width 6 height 6
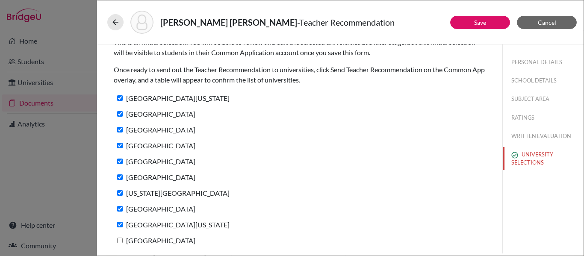
checkbox input "true"
drag, startPoint x: 434, startPoint y: 122, endPoint x: 438, endPoint y: 124, distance: 4.9
click at [433, 122] on div "[GEOGRAPHIC_DATA]" at bounding box center [300, 116] width 372 height 16
click at [523, 146] on div "PERSONAL DETAILS SCHOOL DETAILS SUBJECT AREA RATINGS WRITTEN EVALUATION UNIVERS…" at bounding box center [543, 110] width 81 height 132
click at [524, 138] on button "WRITTEN EVALUATION" at bounding box center [543, 136] width 81 height 15
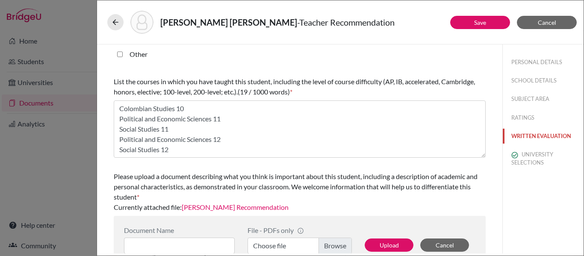
scroll to position [285, 0]
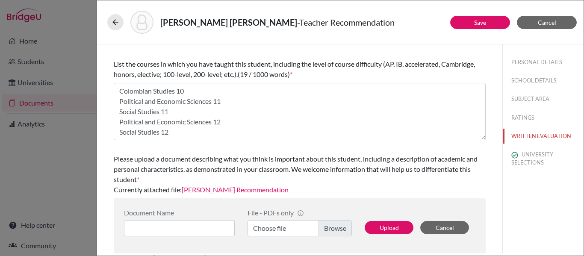
click at [282, 188] on link "Martin Botero Estrada Recommendation" at bounding box center [235, 189] width 107 height 8
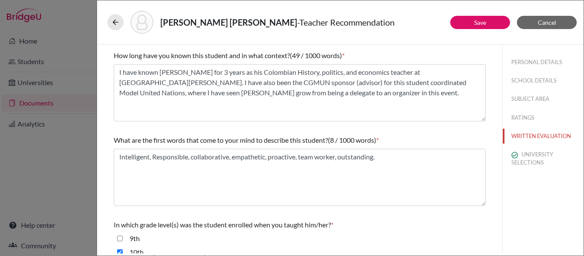
scroll to position [0, 0]
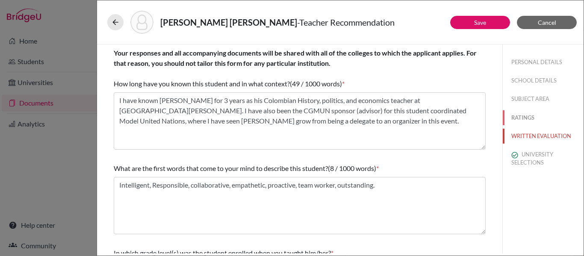
click at [524, 114] on button "RATINGS" at bounding box center [543, 117] width 81 height 15
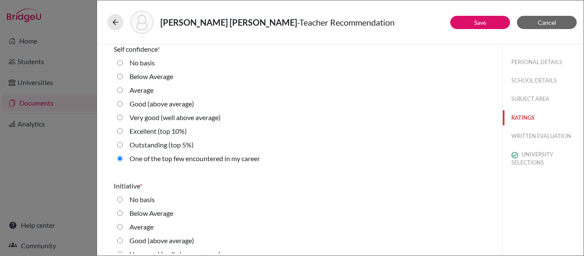
scroll to position [1759, 0]
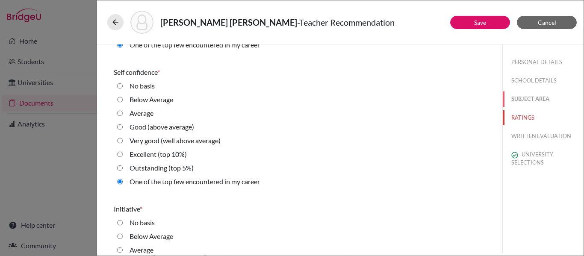
click at [503, 94] on button "SUBJECT AREA" at bounding box center [543, 98] width 81 height 15
select select "4"
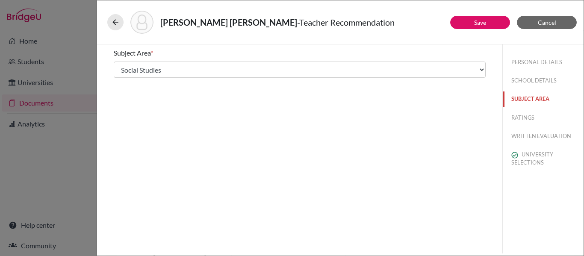
scroll to position [0, 0]
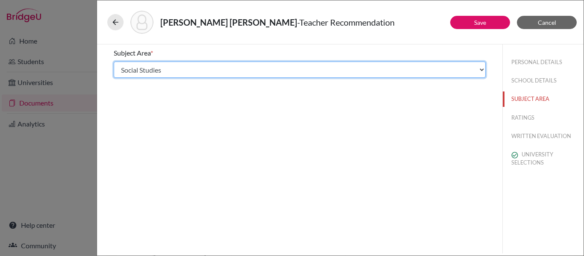
drag, startPoint x: 349, startPoint y: 73, endPoint x: 309, endPoint y: 72, distance: 39.3
click at [346, 73] on select "Select... Math English Science World Language Social Studies Other Computer Sci…" at bounding box center [300, 70] width 372 height 16
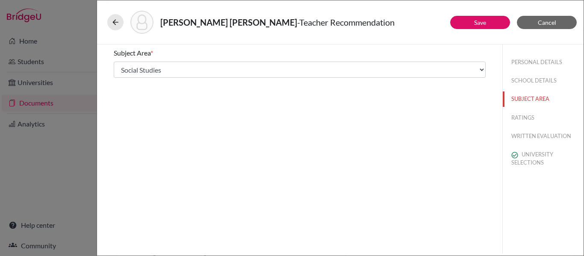
click at [283, 209] on div "Subject Area * Select... Math English Science World Language Social Studies Oth…" at bounding box center [299, 148] width 405 height 209
click at [544, 79] on button "SCHOOL DETAILS" at bounding box center [543, 80] width 81 height 15
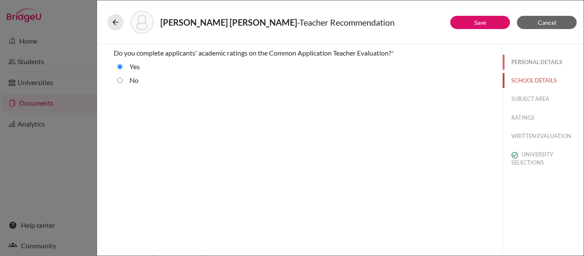
click at [516, 60] on button "PERSONAL DETAILS" at bounding box center [543, 62] width 81 height 15
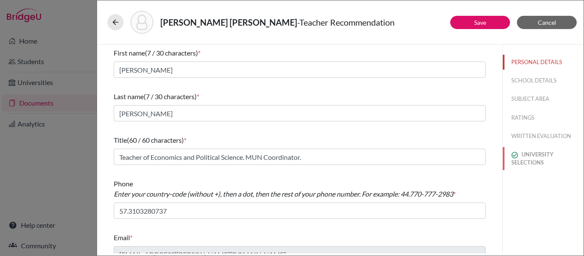
click at [547, 162] on button "UNIVERSITY SELECTIONS" at bounding box center [543, 158] width 81 height 23
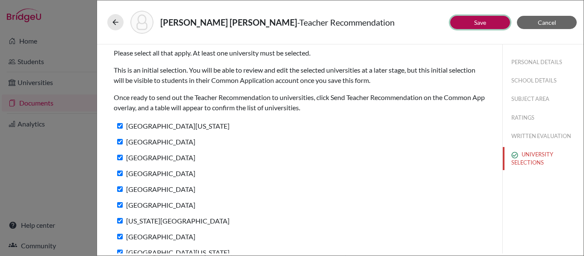
click at [471, 24] on button "Save" at bounding box center [480, 22] width 60 height 13
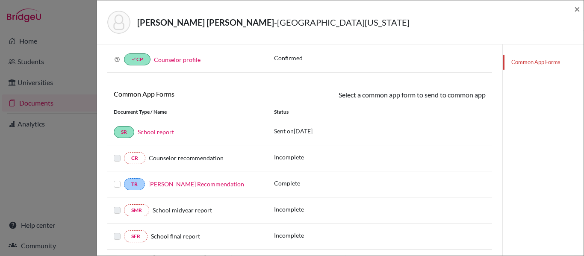
scroll to position [85, 0]
click at [115, 179] on label at bounding box center [117, 179] width 7 height 0
click at [0, 0] on input "checkbox" at bounding box center [0, 0] width 0 height 0
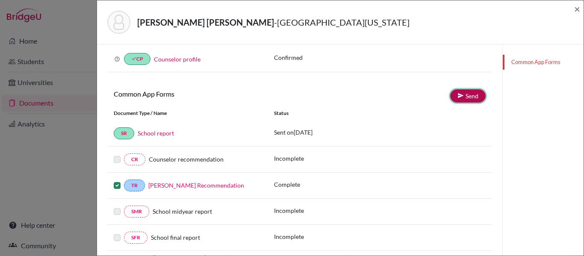
click at [462, 96] on link "Send" at bounding box center [467, 95] width 35 height 13
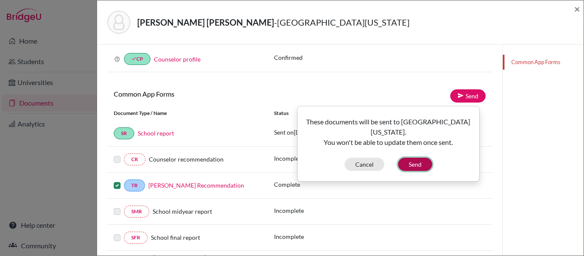
click at [418, 163] on button "Send" at bounding box center [415, 164] width 34 height 13
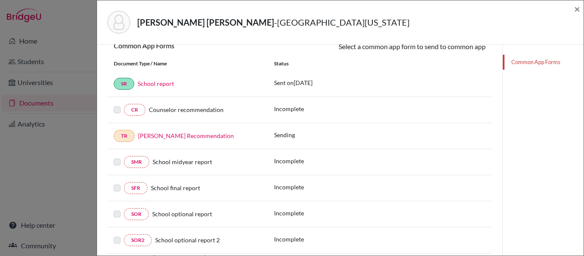
scroll to position [119, 0]
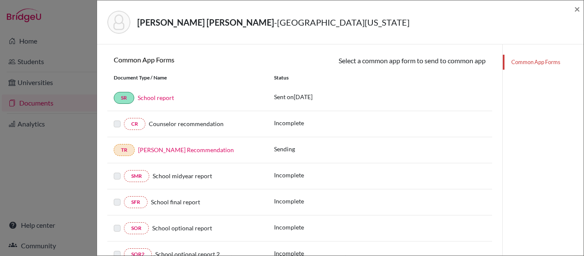
click at [169, 123] on span "Counselor recommendation" at bounding box center [186, 123] width 75 height 7
click at [129, 147] on link "TR" at bounding box center [124, 150] width 21 height 12
click at [576, 8] on span "×" at bounding box center [577, 9] width 6 height 12
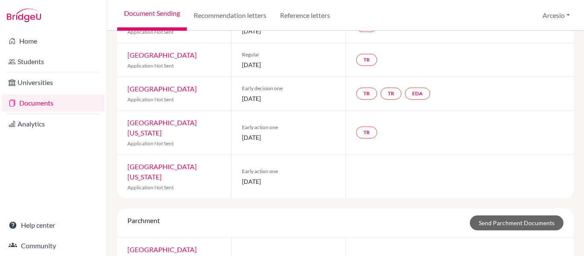
scroll to position [297, 0]
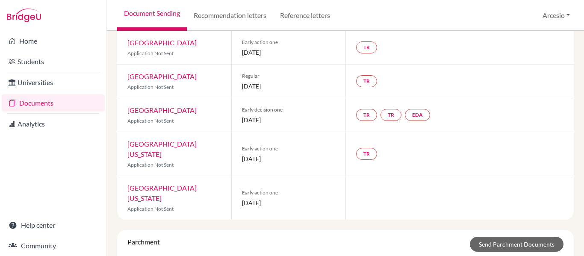
click at [146, 184] on link "[GEOGRAPHIC_DATA][US_STATE]" at bounding box center [161, 193] width 69 height 18
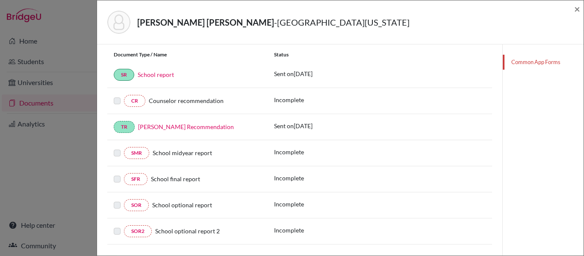
scroll to position [162, 0]
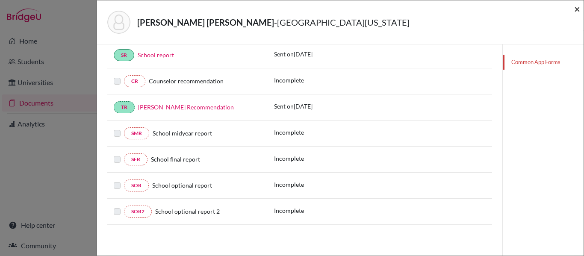
click at [576, 12] on span "×" at bounding box center [577, 9] width 6 height 12
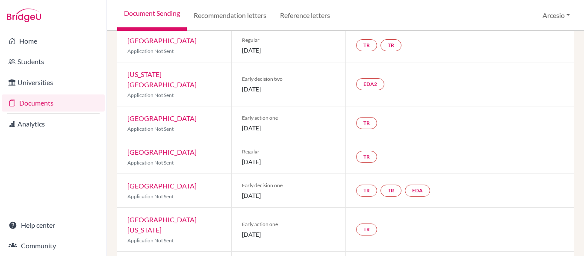
scroll to position [256, 0]
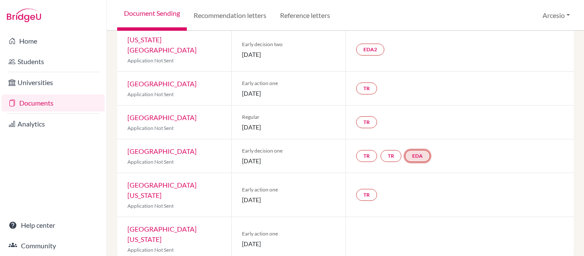
click at [411, 150] on link "EDA" at bounding box center [417, 156] width 25 height 12
click at [398, 107] on h3 "Early decision agreement" at bounding box center [419, 114] width 84 height 15
click at [404, 127] on link "Early decision agreement" at bounding box center [419, 130] width 67 height 7
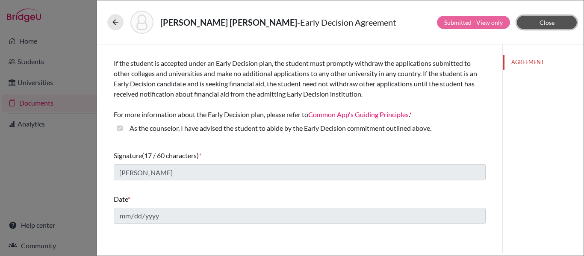
click at [540, 24] on span "Close" at bounding box center [546, 22] width 15 height 7
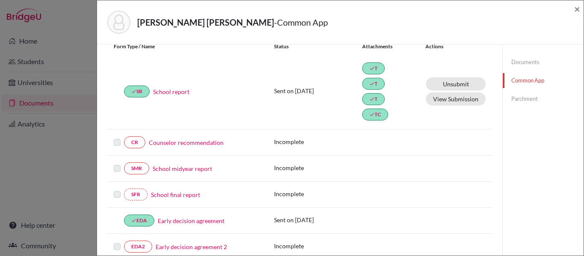
scroll to position [128, 0]
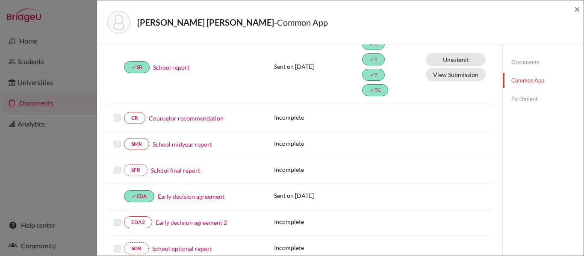
click at [162, 121] on link "Counselor recommendation" at bounding box center [186, 118] width 75 height 9
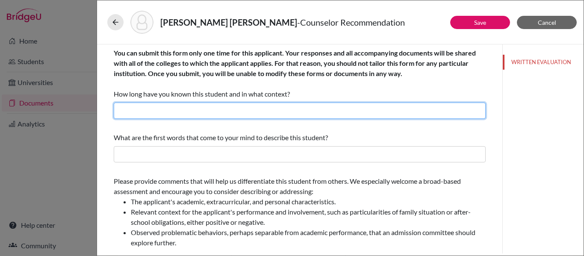
click at [206, 113] on input "text" at bounding box center [300, 111] width 372 height 16
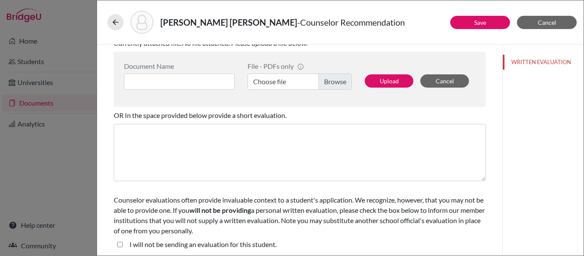
scroll to position [220, 0]
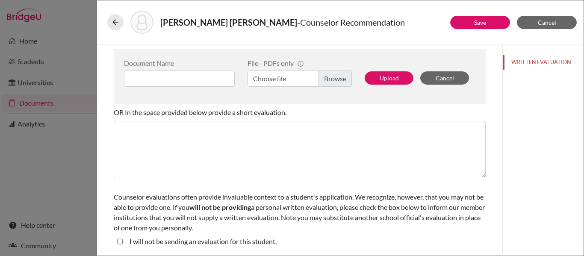
click at [153, 244] on label "I will not be sending an evaluation for this student." at bounding box center [202, 241] width 147 height 10
click at [135, 239] on label "I will not be sending an evaluation for this student." at bounding box center [202, 241] width 147 height 10
click at [122, 243] on student\ "I will not be sending an evaluation for this student." at bounding box center [120, 241] width 6 height 10
click at [121, 243] on student\ "I will not be sending an evaluation for this student." at bounding box center [120, 241] width 6 height 10
checkbox student\ "false"
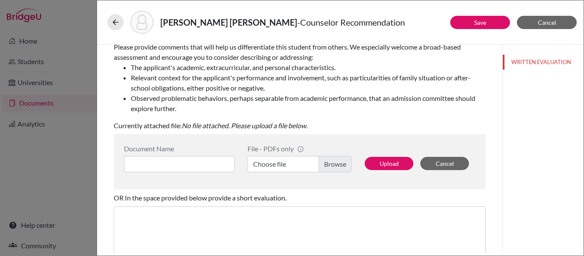
scroll to position [91, 0]
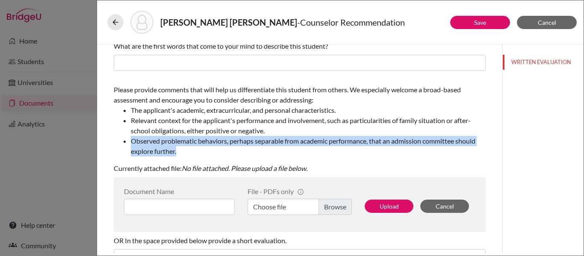
drag, startPoint x: 131, startPoint y: 143, endPoint x: 205, endPoint y: 152, distance: 74.9
click at [205, 152] on li "Observed problematic behaviors, perhaps separable from academic performance, th…" at bounding box center [308, 146] width 355 height 21
click at [204, 151] on li "Observed problematic behaviors, perhaps separable from academic performance, th…" at bounding box center [308, 146] width 355 height 21
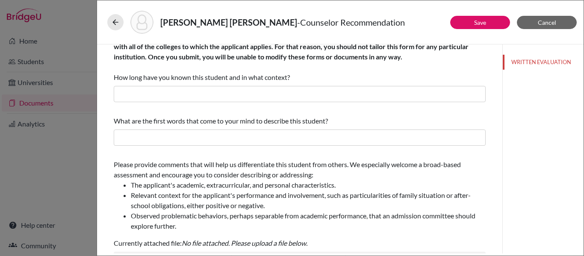
scroll to position [0, 0]
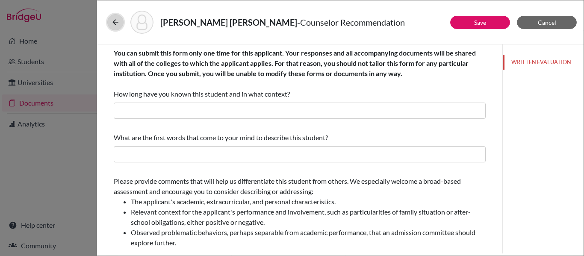
click at [115, 20] on icon at bounding box center [115, 22] width 9 height 9
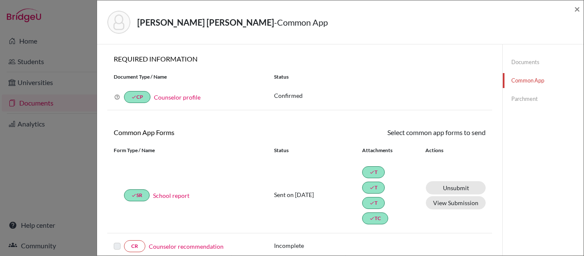
click at [514, 64] on link "Documents" at bounding box center [543, 62] width 81 height 15
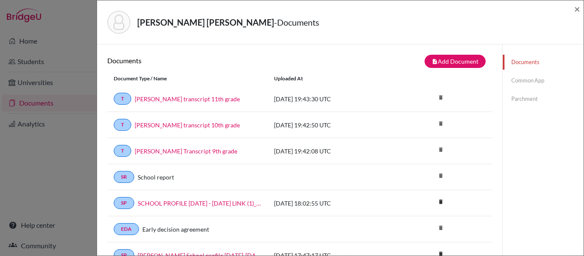
scroll to position [43, 0]
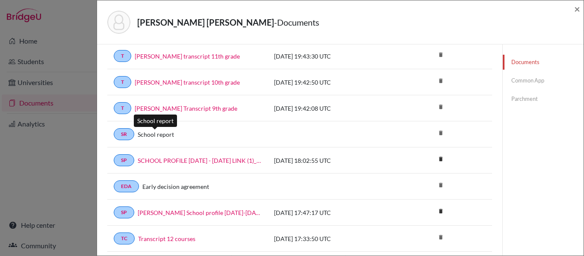
click at [156, 136] on link "School report" at bounding box center [156, 134] width 36 height 9
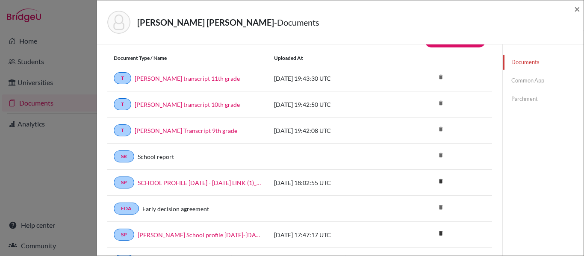
scroll to position [0, 0]
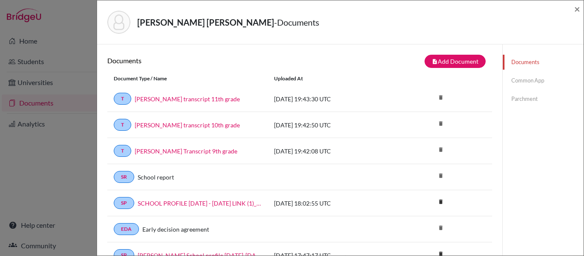
click at [513, 82] on link "Common App" at bounding box center [543, 80] width 81 height 15
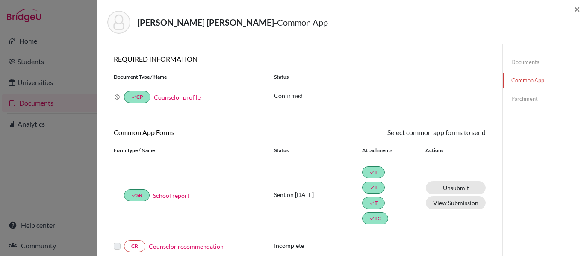
drag, startPoint x: 375, startPoint y: 88, endPoint x: 396, endPoint y: 90, distance: 20.7
click at [396, 90] on div "Why am I being asked to do this? Confirming your Common App counselor profile e…" at bounding box center [299, 97] width 385 height 26
drag, startPoint x: 261, startPoint y: 96, endPoint x: 310, endPoint y: 99, distance: 49.2
click at [310, 99] on div "Why am I being asked to do this? Confirming your Common App counselor profile e…" at bounding box center [299, 97] width 385 height 26
click at [300, 95] on p "Confirmed" at bounding box center [380, 95] width 212 height 9
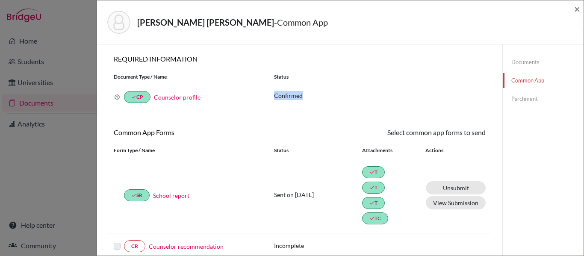
drag, startPoint x: 265, startPoint y: 97, endPoint x: 301, endPoint y: 100, distance: 36.9
click at [301, 100] on div "Why am I being asked to do this? Confirming your Common App counselor profile e…" at bounding box center [299, 97] width 385 height 26
click at [302, 100] on p "Confirmed" at bounding box center [380, 95] width 212 height 9
drag, startPoint x: 303, startPoint y: 97, endPoint x: 272, endPoint y: 91, distance: 31.7
click at [274, 91] on p "Confirmed" at bounding box center [380, 95] width 212 height 9
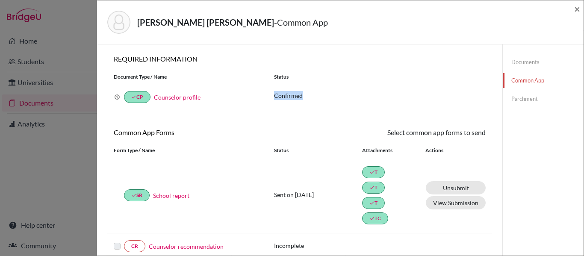
click at [344, 89] on div "Why am I being asked to do this? Confirming your Common App counselor profile e…" at bounding box center [299, 97] width 385 height 26
drag, startPoint x: 271, startPoint y: 95, endPoint x: 308, endPoint y: 95, distance: 37.2
click at [308, 95] on div "Confirmed" at bounding box center [380, 97] width 224 height 12
click at [308, 95] on p "Confirmed" at bounding box center [380, 95] width 212 height 9
drag, startPoint x: 261, startPoint y: 95, endPoint x: 305, endPoint y: 97, distance: 44.1
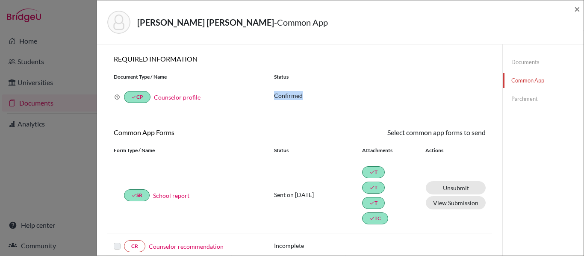
click at [305, 97] on div "Why am I being asked to do this? Confirming your Common App counselor profile e…" at bounding box center [299, 97] width 385 height 26
click at [259, 95] on div "Why am I being asked to do this? Confirming your Common App counselor profile e…" at bounding box center [187, 97] width 160 height 12
drag, startPoint x: 252, startPoint y: 93, endPoint x: 303, endPoint y: 95, distance: 50.9
click at [304, 95] on div "Why am I being asked to do this? Confirming your Common App counselor profile e…" at bounding box center [299, 97] width 385 height 26
click at [307, 92] on p "Confirmed" at bounding box center [380, 95] width 212 height 9
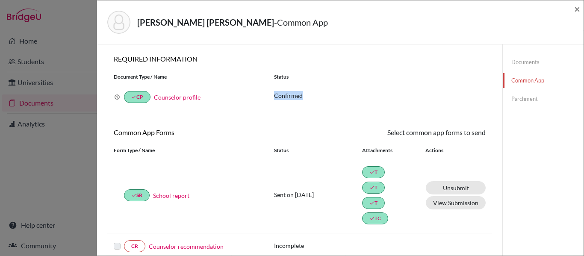
click at [302, 93] on p "Confirmed" at bounding box center [380, 95] width 212 height 9
click at [227, 72] on div "Document Type / Name Status" at bounding box center [299, 77] width 385 height 15
drag, startPoint x: 254, startPoint y: 76, endPoint x: 289, endPoint y: 77, distance: 35.1
click at [289, 77] on div "Document Type / Name Status" at bounding box center [299, 77] width 385 height 15
click at [242, 84] on div "Why am I being asked to do this? Confirming your Common App counselor profile e…" at bounding box center [299, 97] width 385 height 26
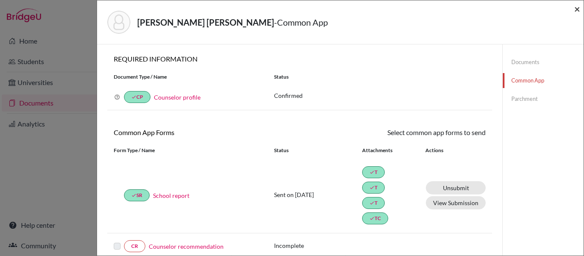
click at [575, 9] on span "×" at bounding box center [577, 9] width 6 height 12
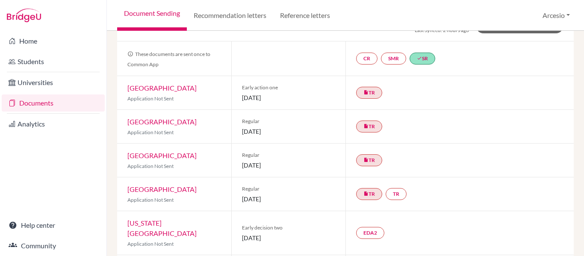
scroll to position [85, 0]
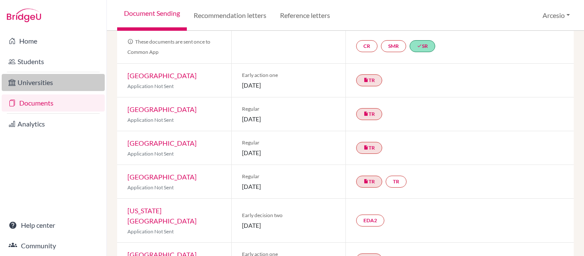
click at [75, 81] on link "Universities" at bounding box center [53, 82] width 103 height 17
click at [12, 82] on icon at bounding box center [12, 82] width 7 height 10
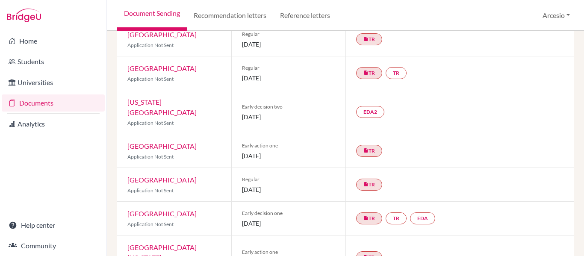
scroll to position [214, 0]
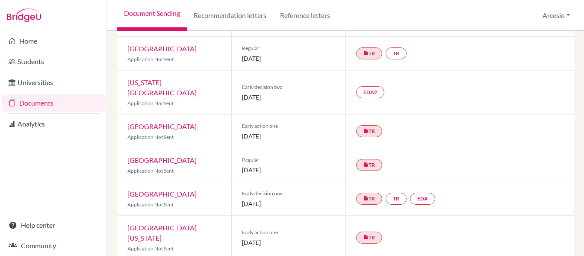
click at [184, 122] on link "[GEOGRAPHIC_DATA]" at bounding box center [161, 126] width 69 height 8
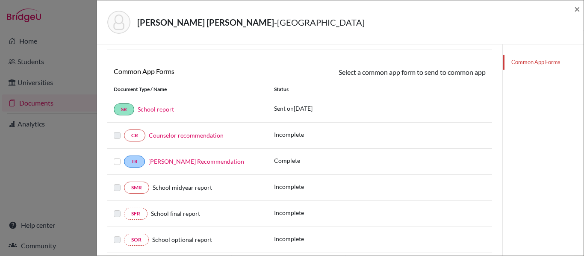
scroll to position [128, 0]
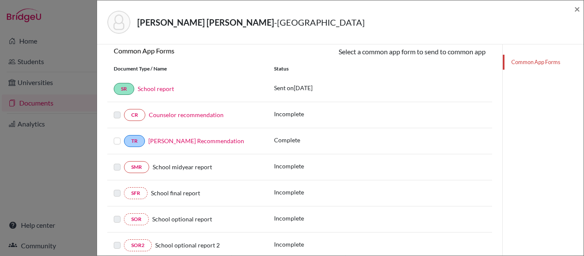
click at [118, 136] on label at bounding box center [117, 136] width 7 height 0
click at [0, 0] on input "checkbox" at bounding box center [0, 0] width 0 height 0
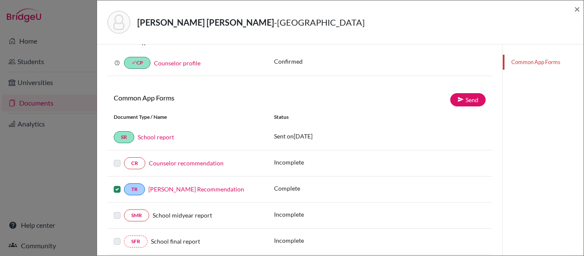
scroll to position [78, 0]
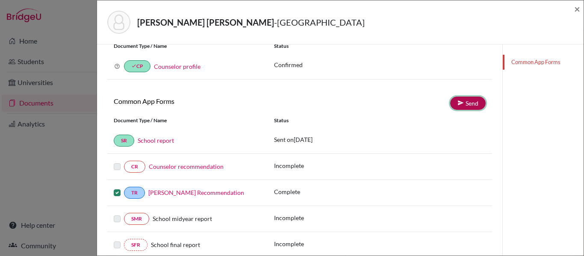
click at [469, 100] on link "Send" at bounding box center [467, 103] width 35 height 13
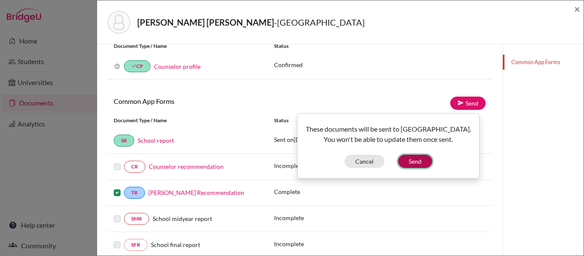
click at [422, 168] on button "Send" at bounding box center [415, 161] width 34 height 13
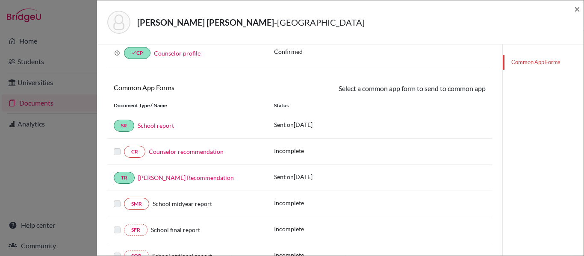
scroll to position [0, 0]
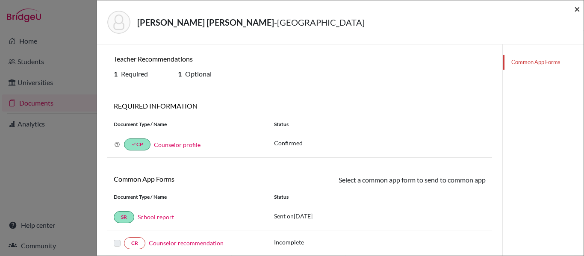
click at [574, 9] on span "×" at bounding box center [577, 9] width 6 height 12
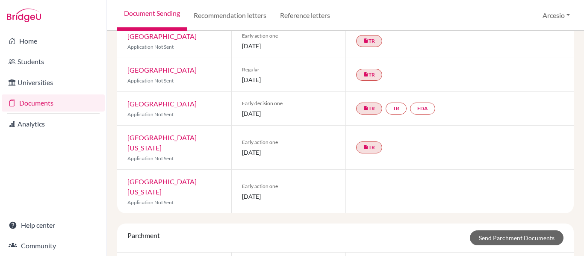
scroll to position [342, 0]
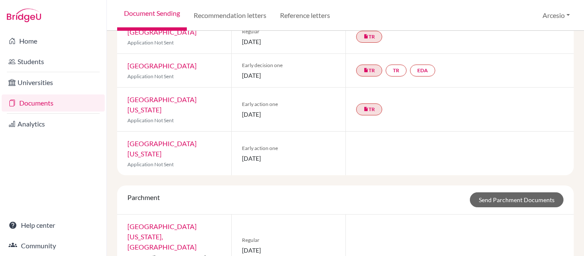
click at [185, 95] on link "[GEOGRAPHIC_DATA][US_STATE]" at bounding box center [161, 104] width 69 height 18
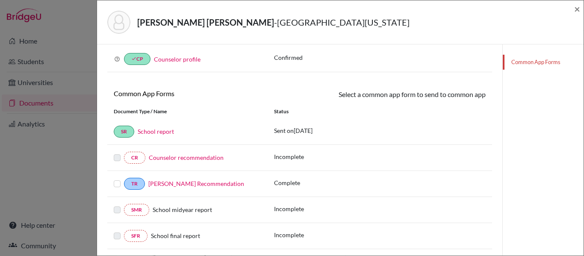
scroll to position [128, 0]
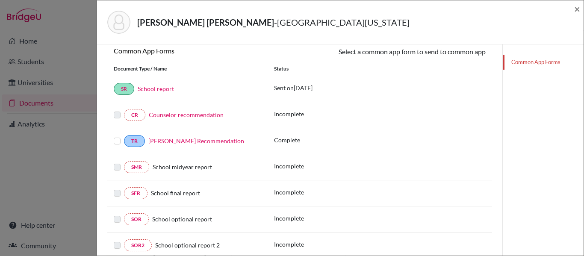
click at [118, 136] on label at bounding box center [117, 136] width 7 height 0
click at [0, 0] on input "checkbox" at bounding box center [0, 0] width 0 height 0
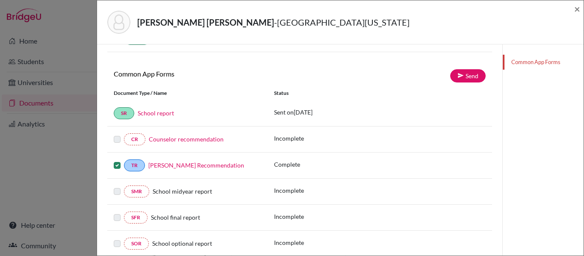
scroll to position [85, 0]
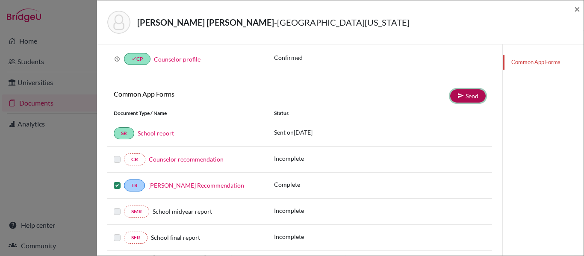
drag, startPoint x: 448, startPoint y: 97, endPoint x: 442, endPoint y: 103, distance: 8.5
click at [450, 97] on link "Send" at bounding box center [467, 95] width 35 height 13
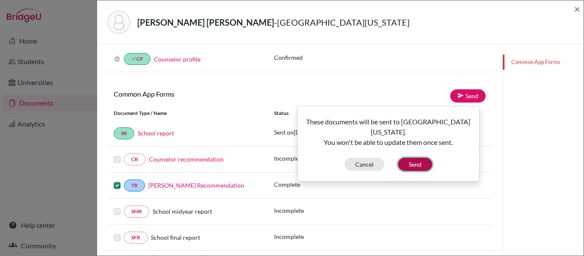
click at [413, 158] on button "Send" at bounding box center [415, 164] width 34 height 13
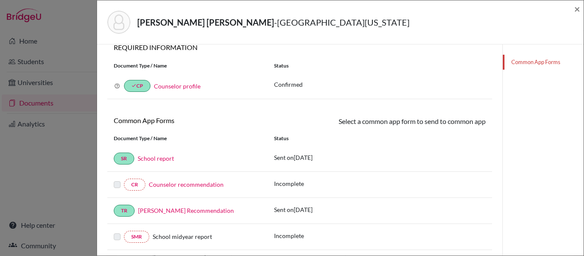
scroll to position [0, 0]
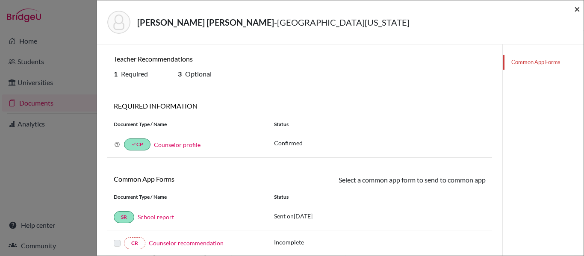
click at [575, 9] on span "×" at bounding box center [577, 9] width 6 height 12
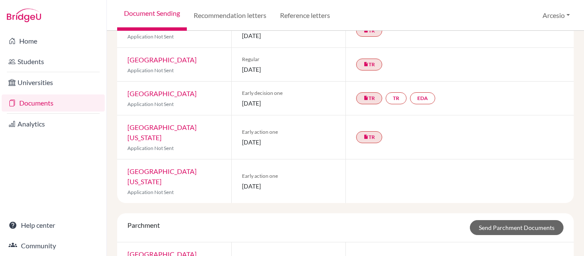
scroll to position [299, 0]
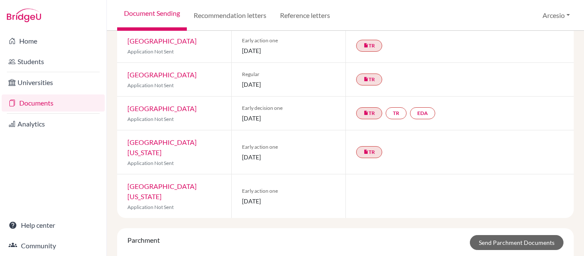
click at [181, 104] on link "[GEOGRAPHIC_DATA]" at bounding box center [161, 108] width 69 height 8
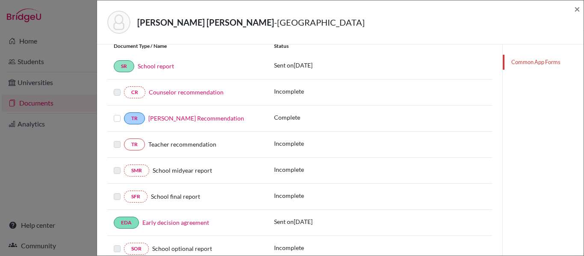
scroll to position [128, 0]
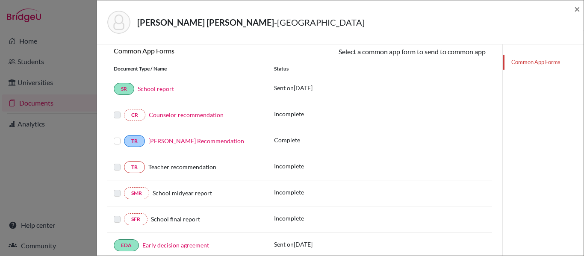
click at [175, 191] on span "School midyear report" at bounding box center [182, 192] width 59 height 7
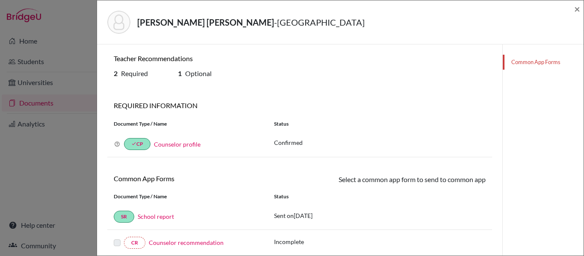
scroll to position [0, 0]
click at [577, 11] on span "×" at bounding box center [577, 9] width 6 height 12
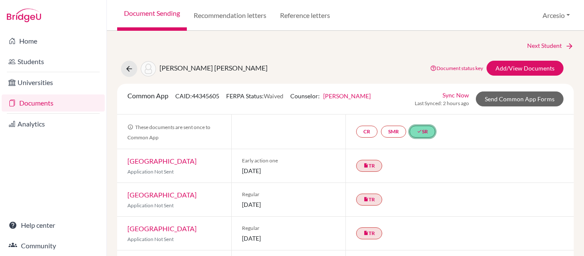
click at [416, 128] on link "done SR" at bounding box center [422, 132] width 26 height 12
click at [408, 93] on link "School report" at bounding box center [418, 95] width 36 height 7
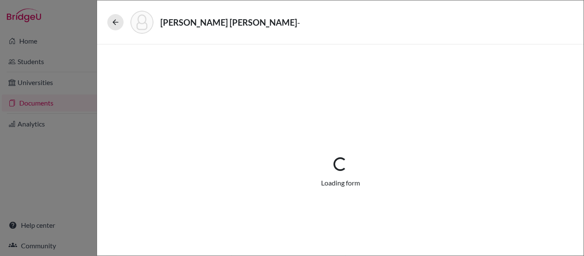
select select "3"
select select "675249"
select select "1"
select select "675208"
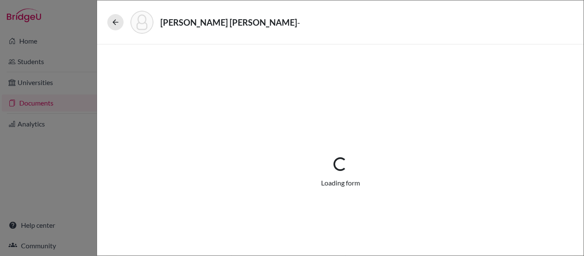
select select "675248"
select select "675247"
select select "0"
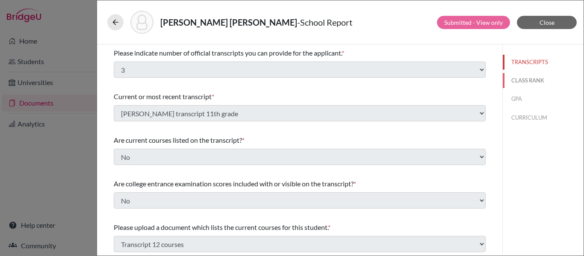
click at [515, 78] on button "CLASS RANK" at bounding box center [543, 80] width 81 height 15
select select "1"
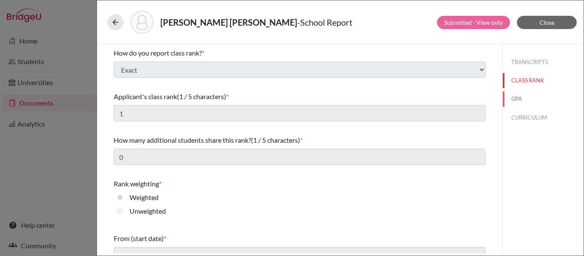
click at [517, 101] on button "GPA" at bounding box center [543, 98] width 81 height 15
type input "4.143"
select select "4"
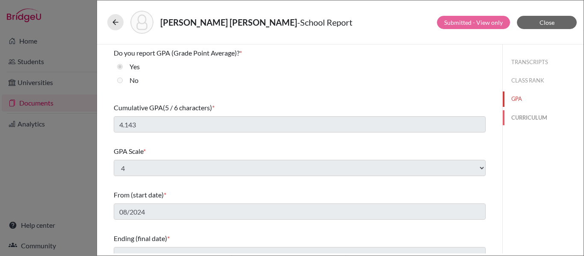
click at [521, 118] on button "CURRICULUM" at bounding box center [543, 117] width 81 height 15
select select "4"
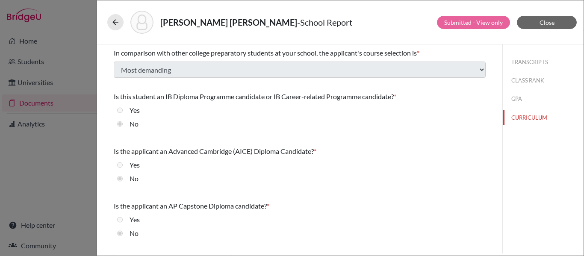
click at [509, 91] on div "TRANSCRIPTS CLASS RANK GPA CURRICULUM" at bounding box center [543, 88] width 81 height 88
click at [512, 101] on button "GPA" at bounding box center [543, 98] width 81 height 15
select select "4"
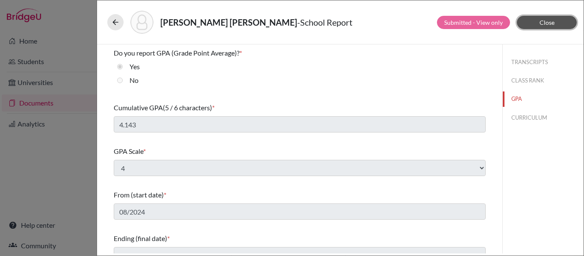
click at [543, 26] on button "Close" at bounding box center [547, 22] width 60 height 13
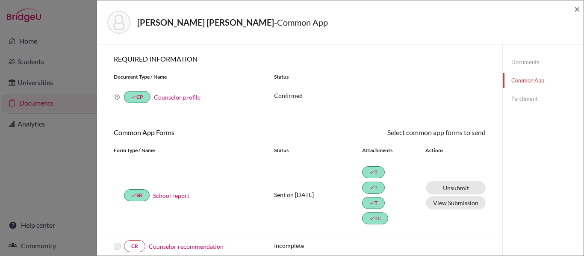
click at [518, 102] on link "Parchment" at bounding box center [543, 98] width 81 height 15
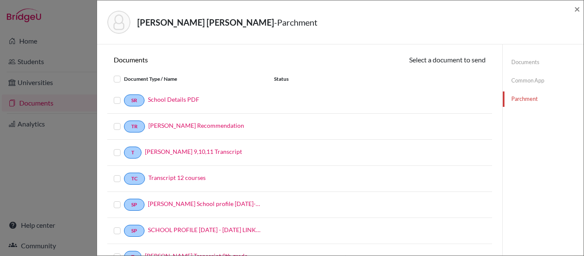
click at [508, 80] on link "Common App" at bounding box center [543, 80] width 81 height 15
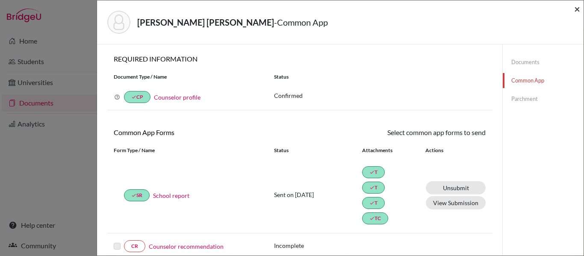
click at [576, 9] on span "×" at bounding box center [577, 9] width 6 height 12
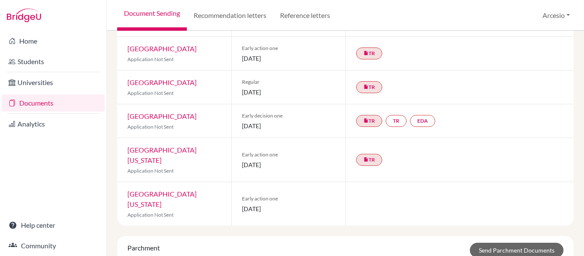
scroll to position [299, 0]
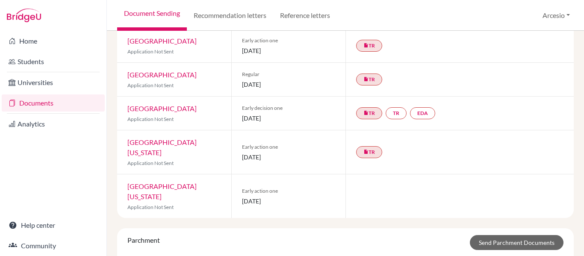
click at [197, 182] on link "[GEOGRAPHIC_DATA][US_STATE]" at bounding box center [161, 191] width 69 height 18
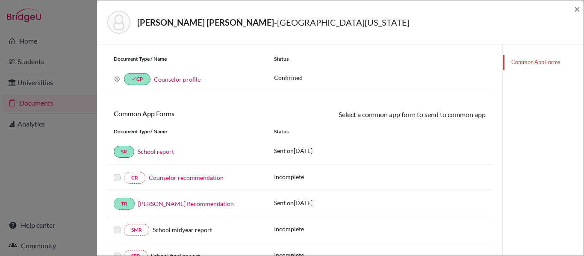
scroll to position [85, 0]
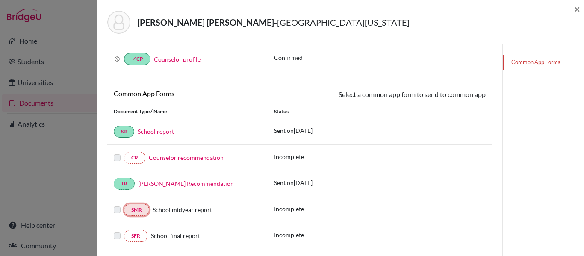
click at [141, 208] on link "SMR" at bounding box center [136, 210] width 25 height 12
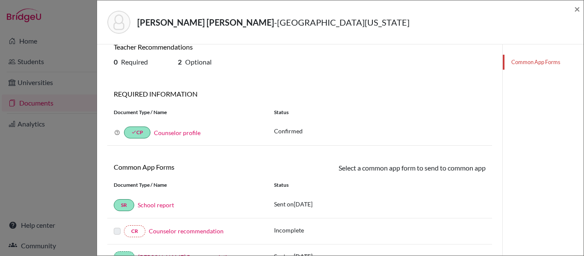
scroll to position [0, 0]
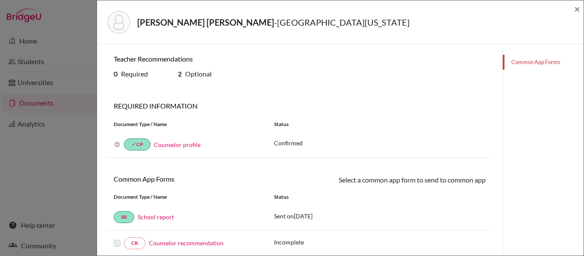
click at [313, 73] on div "0 Required 2 Optional" at bounding box center [299, 76] width 385 height 12
click at [577, 9] on span "×" at bounding box center [577, 9] width 6 height 12
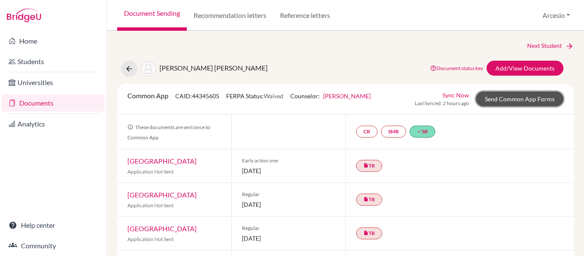
click at [535, 95] on link "Send Common App Forms" at bounding box center [520, 98] width 88 height 15
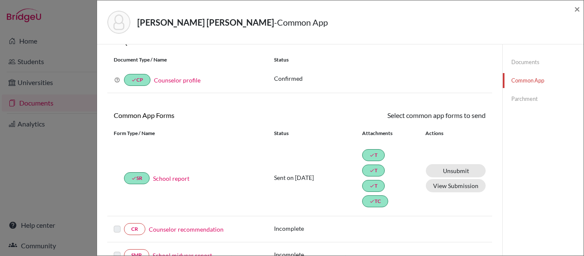
scroll to position [43, 0]
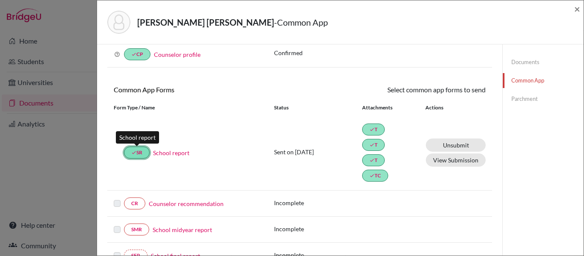
click at [133, 150] on icon "done" at bounding box center [133, 152] width 5 height 5
click at [163, 152] on link "School report" at bounding box center [171, 152] width 36 height 9
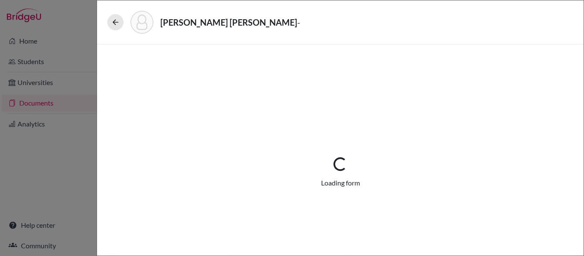
select select "3"
select select "675249"
select select "1"
select select "675208"
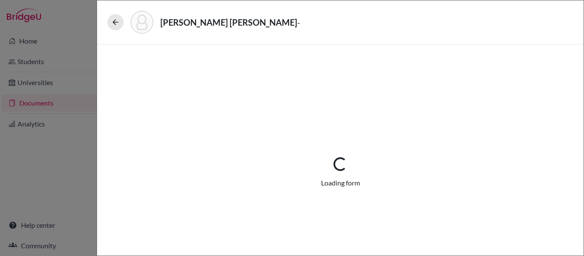
select select "675248"
select select "675247"
select select "0"
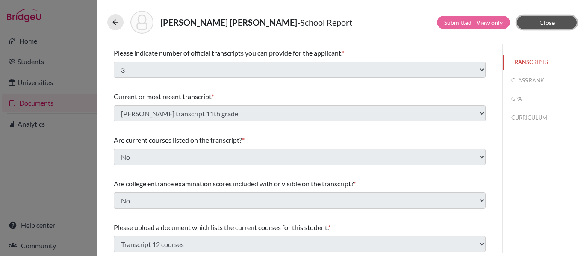
click at [539, 25] on span "Close" at bounding box center [546, 22] width 15 height 7
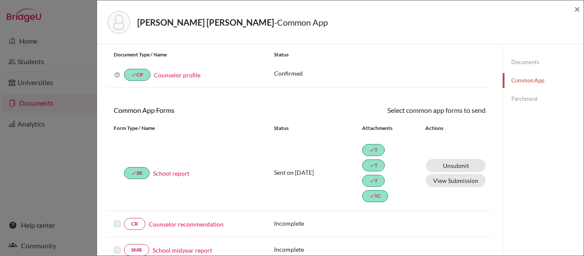
scroll to position [43, 0]
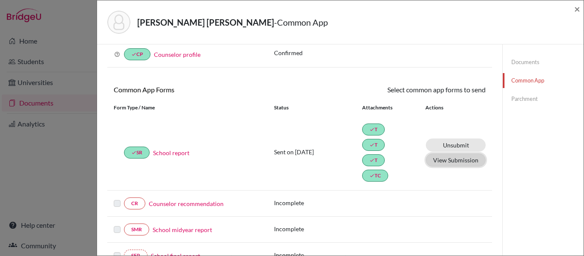
click at [431, 159] on button "View Submission" at bounding box center [456, 159] width 60 height 13
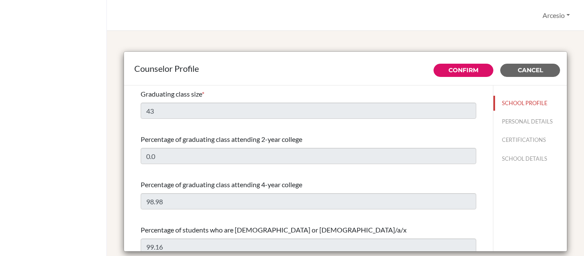
select select "0"
select select "351886"
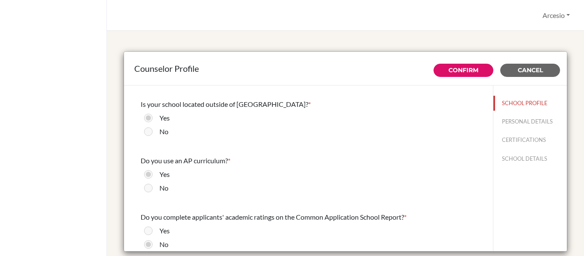
scroll to position [1026, 0]
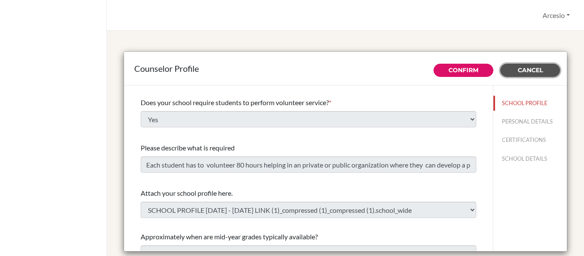
click at [519, 74] on span "Cancel" at bounding box center [530, 70] width 25 height 8
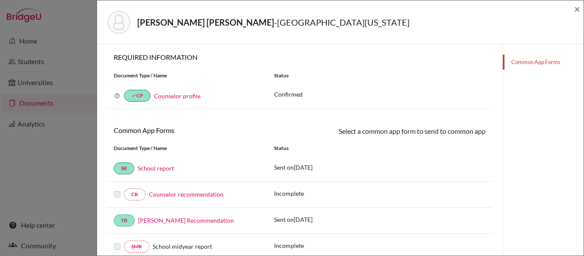
scroll to position [34, 0]
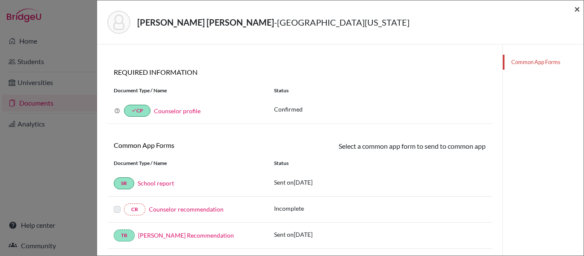
click at [574, 10] on span "×" at bounding box center [577, 9] width 6 height 12
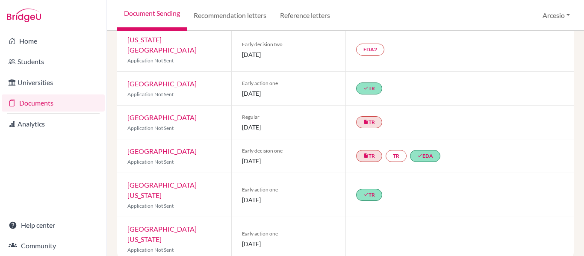
scroll to position [214, 0]
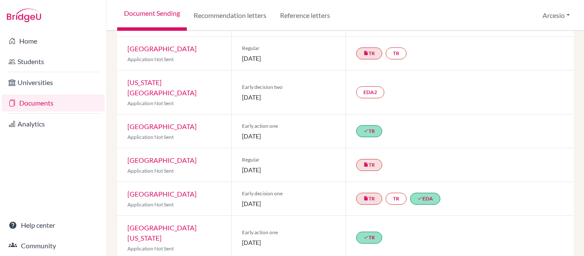
click at [182, 122] on link "[GEOGRAPHIC_DATA]" at bounding box center [161, 126] width 69 height 8
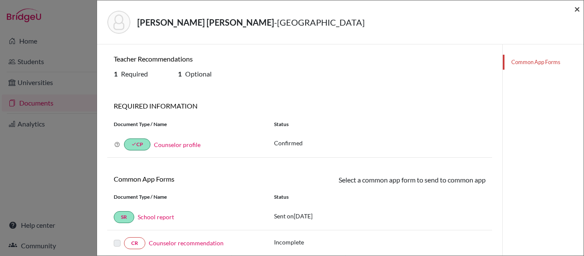
click at [577, 10] on span "×" at bounding box center [577, 9] width 6 height 12
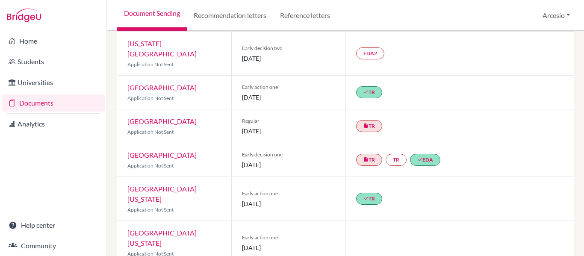
scroll to position [299, 0]
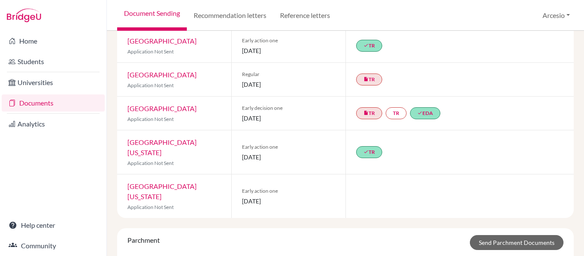
click at [180, 104] on link "[GEOGRAPHIC_DATA]" at bounding box center [161, 108] width 69 height 8
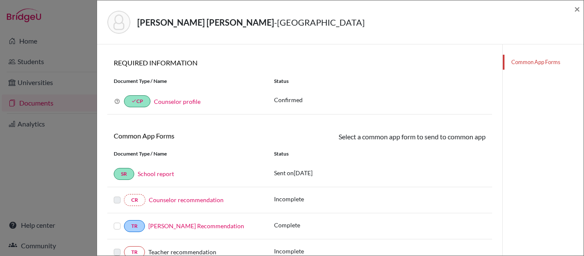
scroll to position [85, 0]
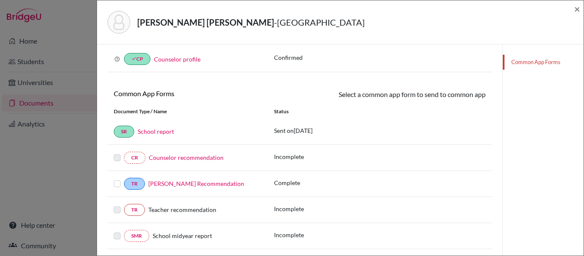
click at [118, 179] on label at bounding box center [117, 179] width 7 height 0
click at [0, 0] on input "checkbox" at bounding box center [0, 0] width 0 height 0
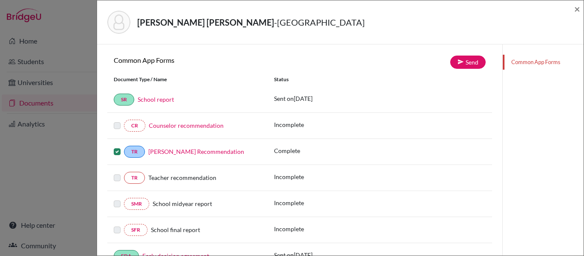
scroll to position [128, 0]
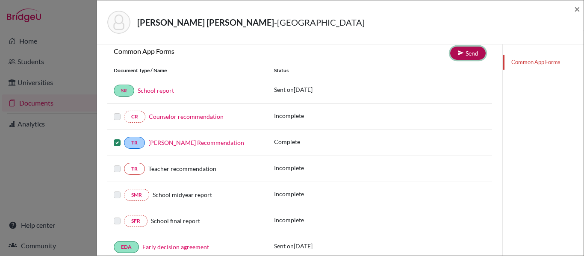
click at [464, 55] on link "Send" at bounding box center [467, 53] width 35 height 13
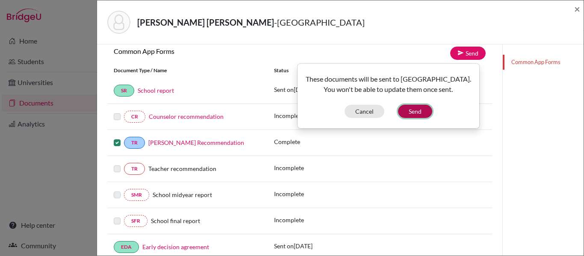
click at [421, 110] on button "Send" at bounding box center [415, 111] width 34 height 13
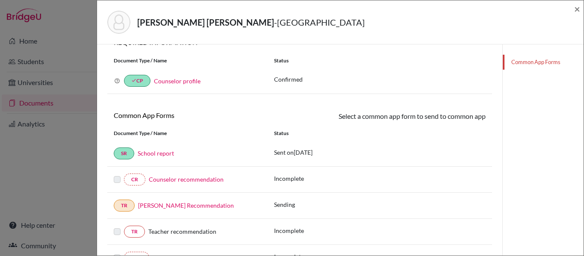
scroll to position [43, 0]
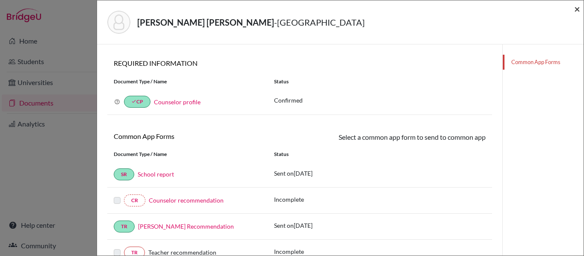
click at [577, 10] on span "×" at bounding box center [577, 9] width 6 height 12
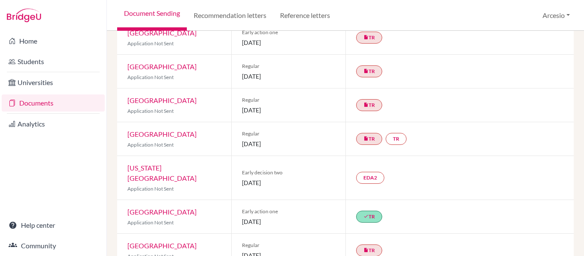
scroll to position [85, 0]
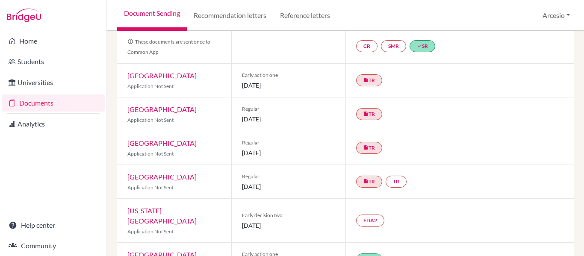
click at [153, 77] on link "[GEOGRAPHIC_DATA]" at bounding box center [161, 75] width 69 height 8
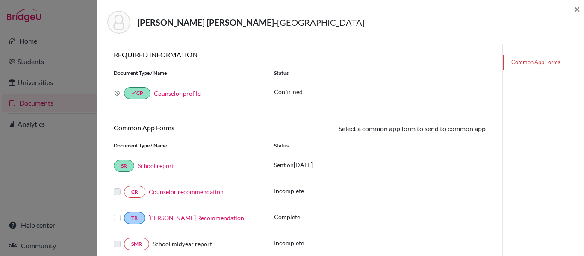
scroll to position [85, 0]
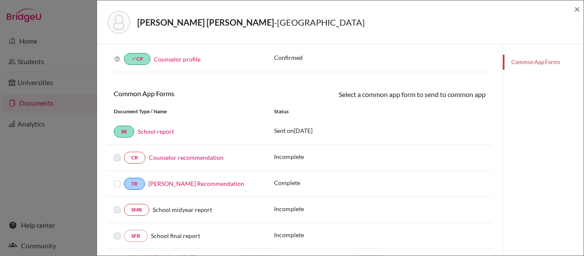
click at [115, 179] on label at bounding box center [117, 179] width 7 height 0
click at [0, 0] on input "checkbox" at bounding box center [0, 0] width 0 height 0
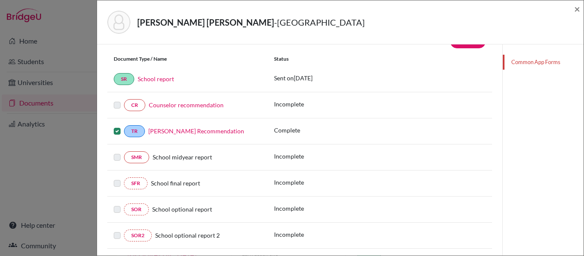
scroll to position [121, 0]
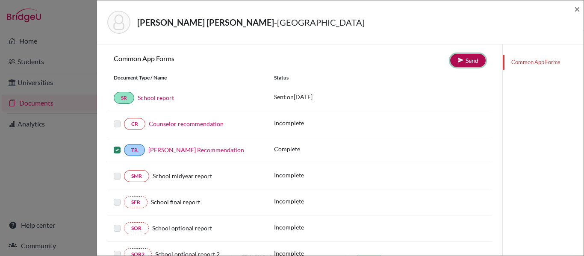
click at [457, 57] on icon at bounding box center [460, 60] width 6 height 6
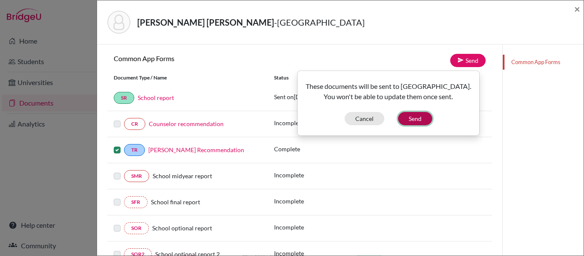
click at [419, 113] on button "Send" at bounding box center [415, 118] width 34 height 13
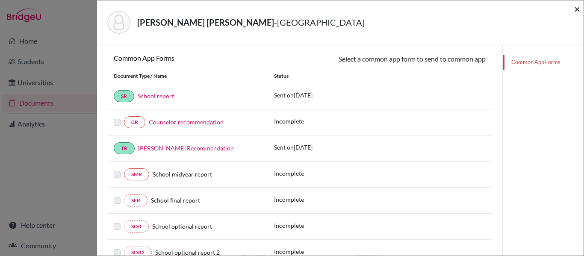
click at [574, 7] on span "×" at bounding box center [577, 9] width 6 height 12
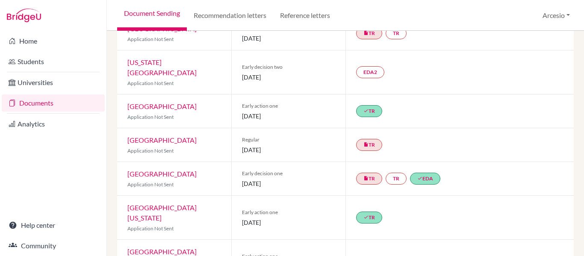
scroll to position [214, 0]
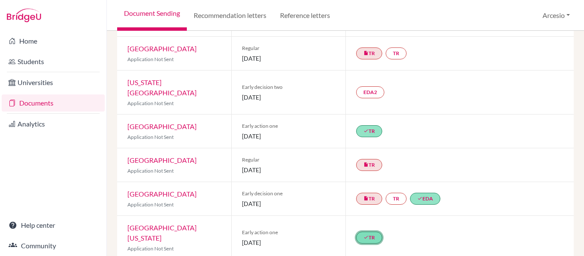
click at [359, 232] on link "done TR" at bounding box center [369, 238] width 26 height 12
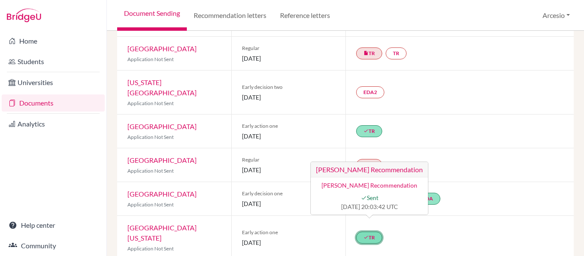
click at [337, 166] on h3 "[PERSON_NAME] Recommendation" at bounding box center [369, 169] width 117 height 15
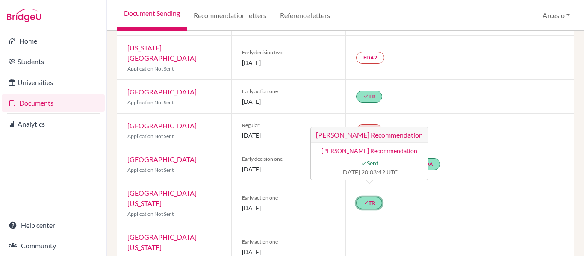
scroll to position [299, 0]
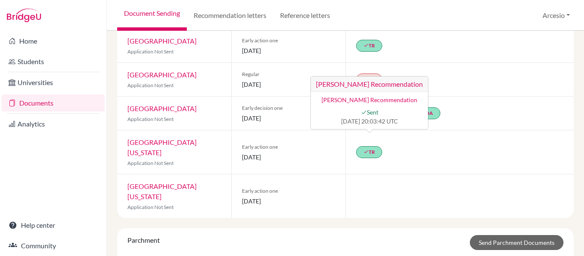
click at [424, 174] on div at bounding box center [459, 196] width 228 height 44
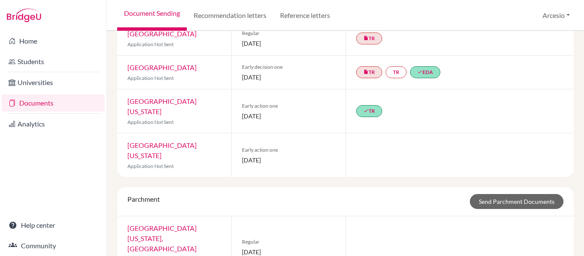
scroll to position [383, 0]
